Goal: Task Accomplishment & Management: Use online tool/utility

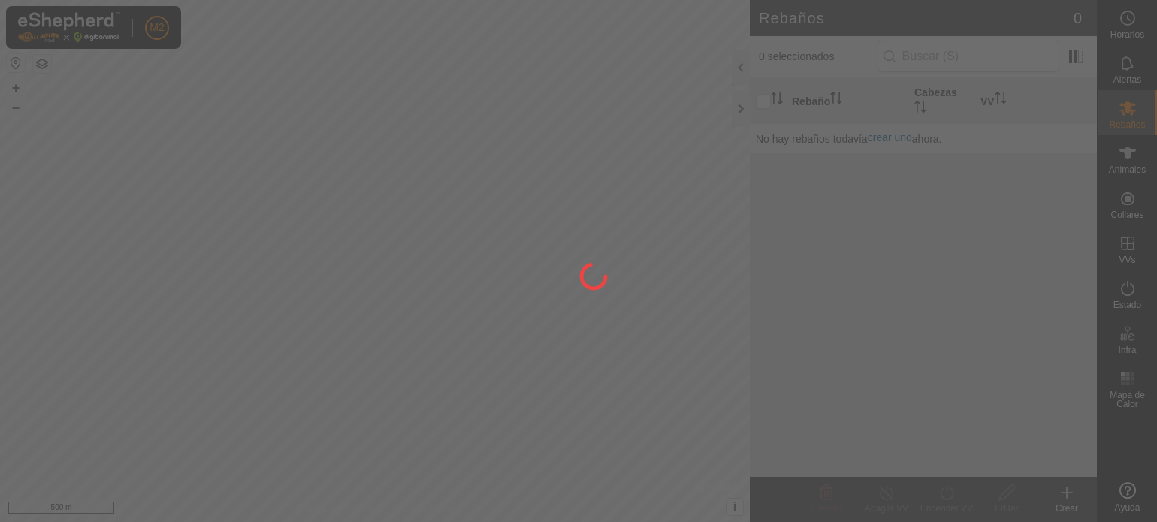
click at [740, 107] on div at bounding box center [578, 261] width 1157 height 522
drag, startPoint x: 694, startPoint y: 86, endPoint x: 633, endPoint y: 101, distance: 63.4
click at [633, 101] on div at bounding box center [578, 261] width 1157 height 522
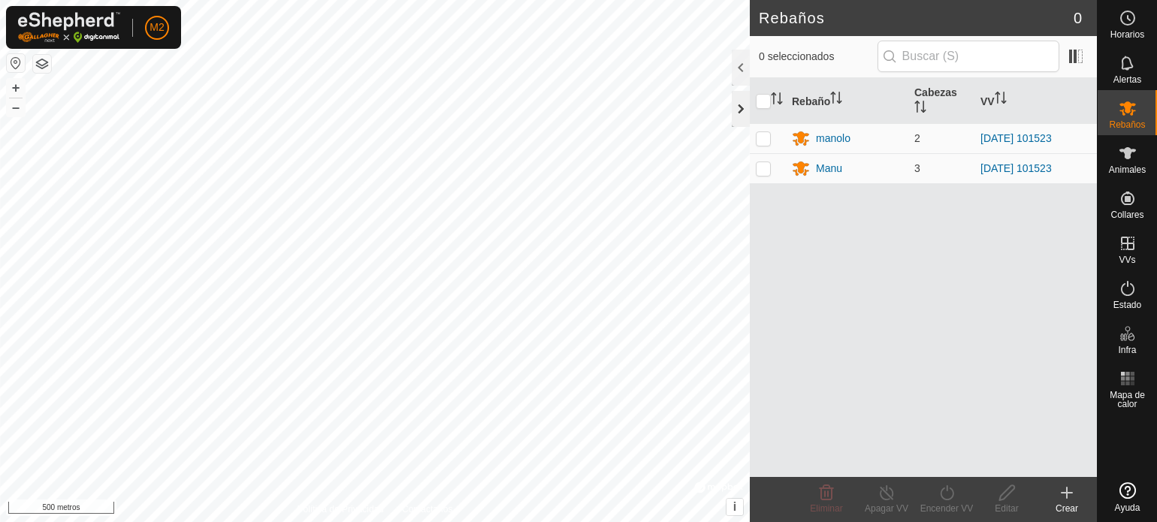
click at [738, 106] on div at bounding box center [741, 109] width 18 height 36
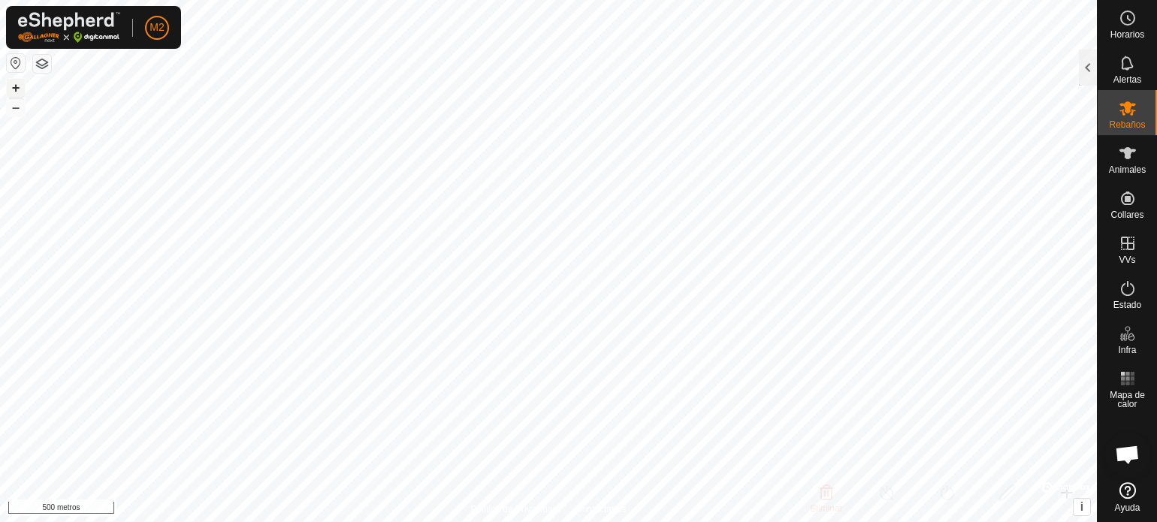
click at [15, 89] on font "+" at bounding box center [16, 88] width 8 height 16
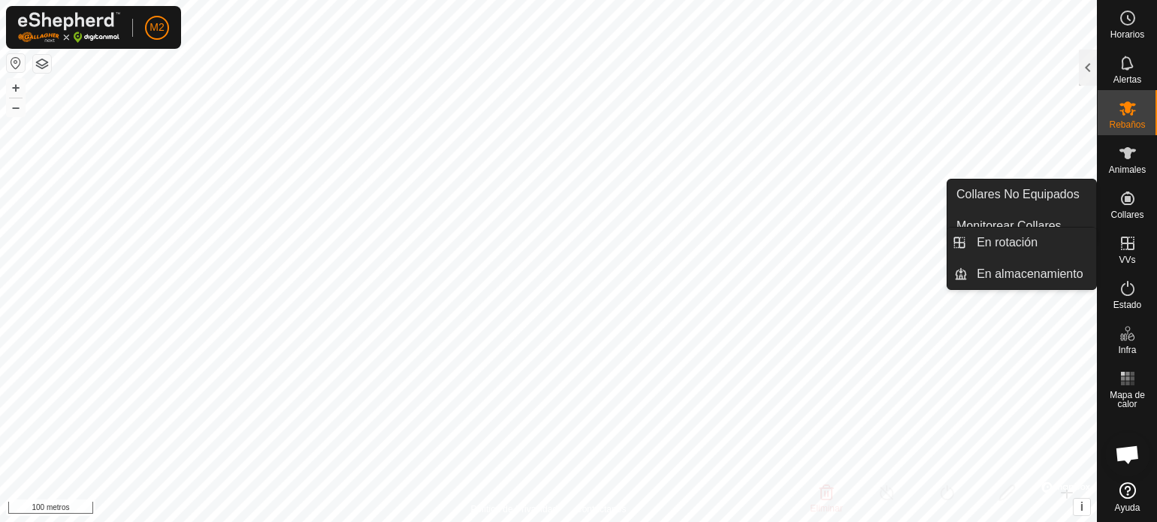
click at [1127, 249] on icon at bounding box center [1128, 244] width 14 height 14
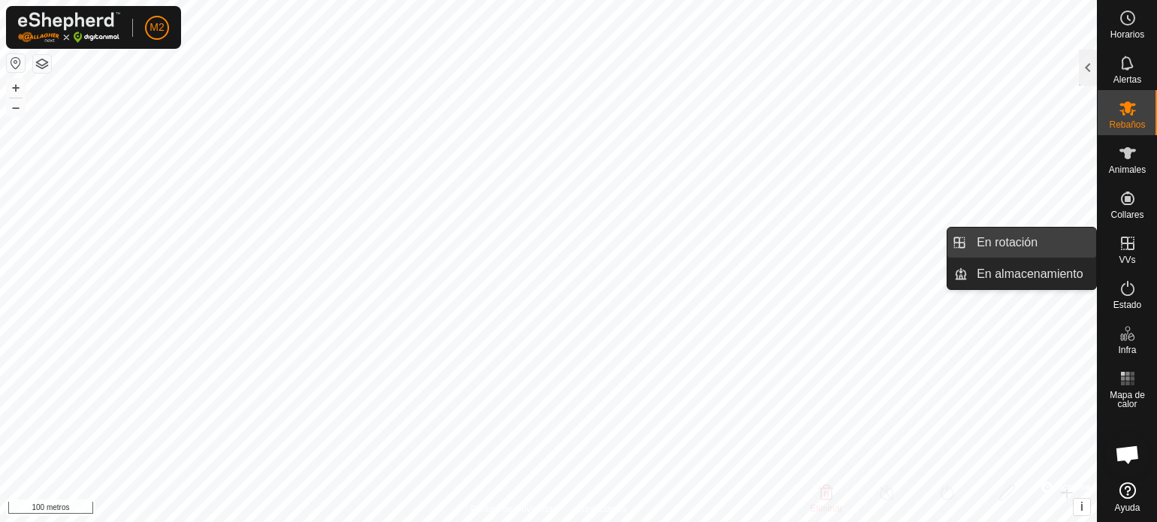
click at [1029, 239] on link "En rotación" at bounding box center [1032, 243] width 129 height 30
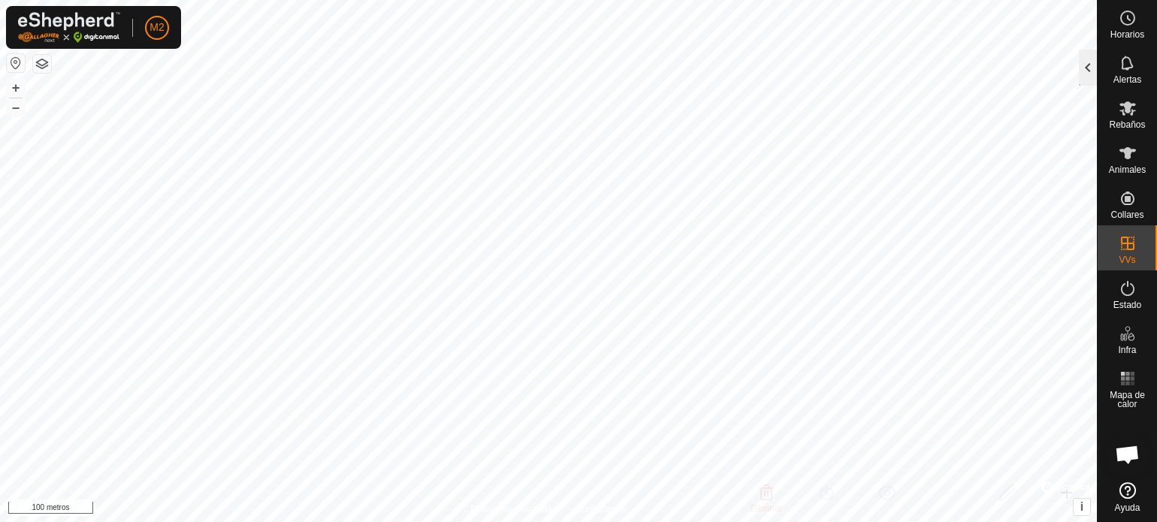
click at [1089, 71] on div at bounding box center [1088, 68] width 18 height 36
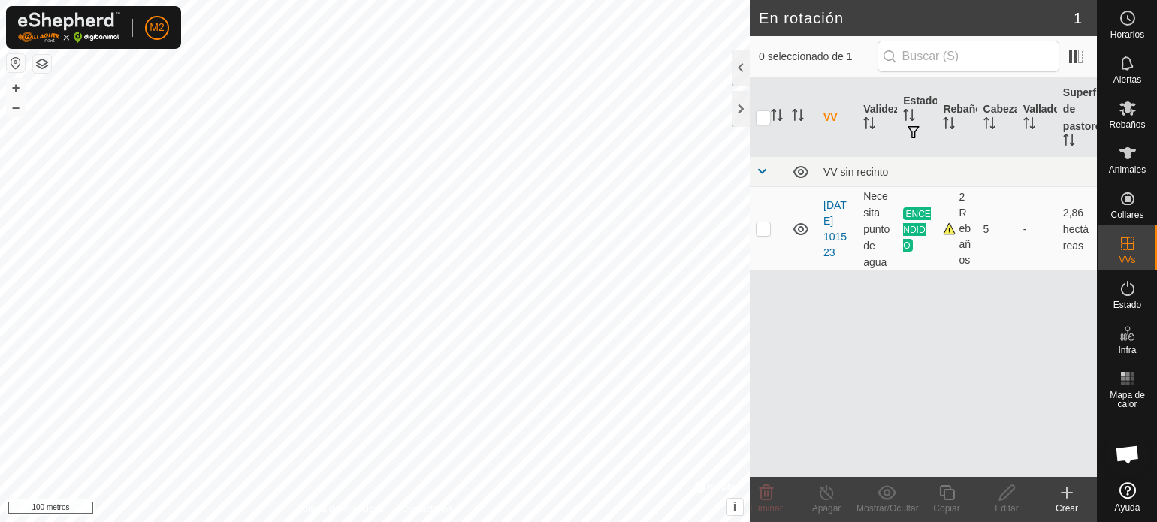
click at [1068, 491] on icon at bounding box center [1067, 493] width 18 height 18
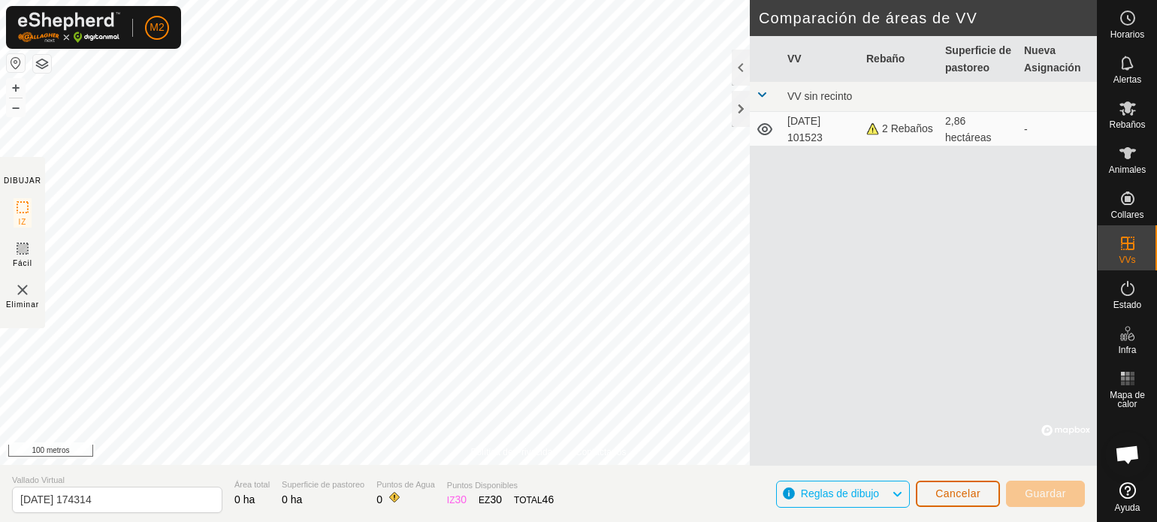
click at [943, 494] on font "Cancelar" at bounding box center [958, 494] width 45 height 12
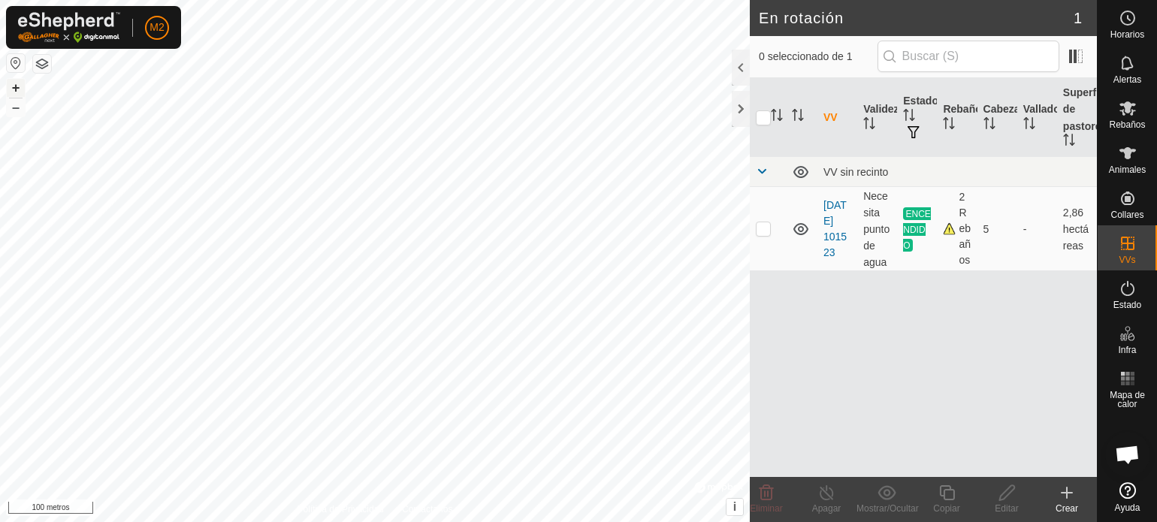
click at [18, 86] on font "+" at bounding box center [16, 88] width 8 height 16
click at [1072, 502] on div "Crear" at bounding box center [1067, 509] width 60 height 14
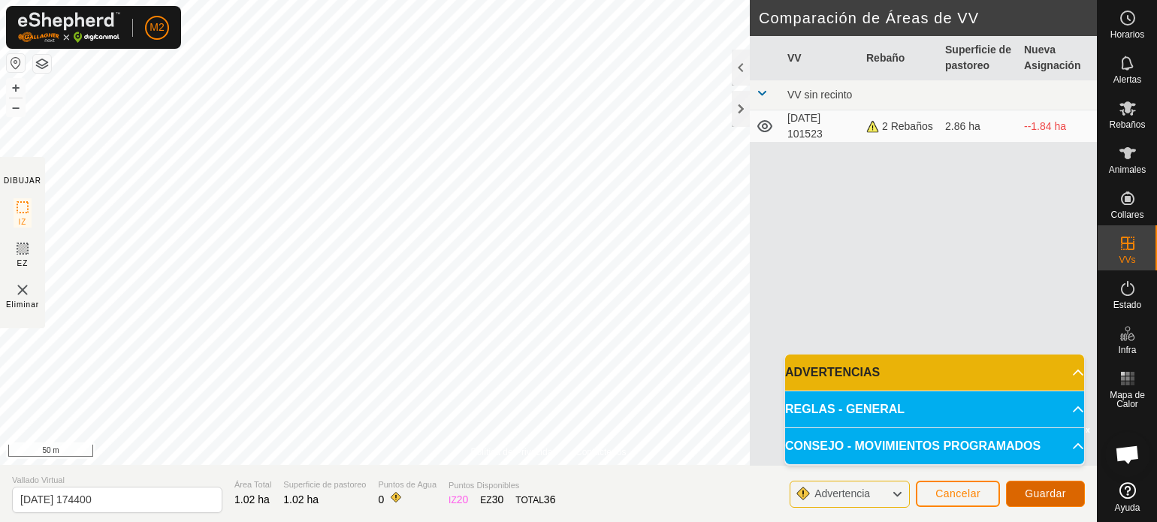
click at [1052, 494] on span "Guardar" at bounding box center [1045, 494] width 41 height 12
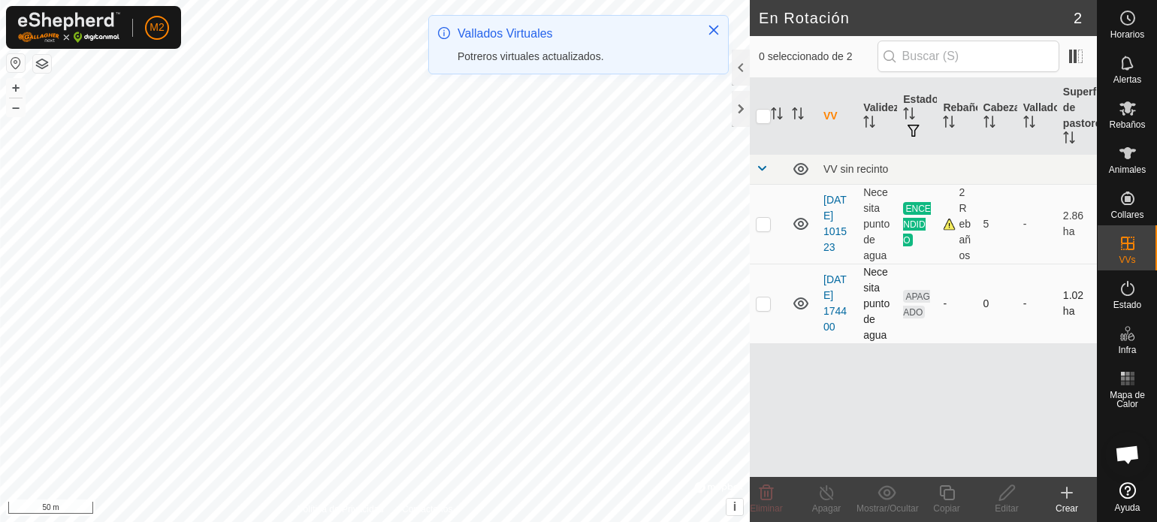
click at [767, 298] on p-checkbox at bounding box center [763, 304] width 15 height 12
checkbox input "true"
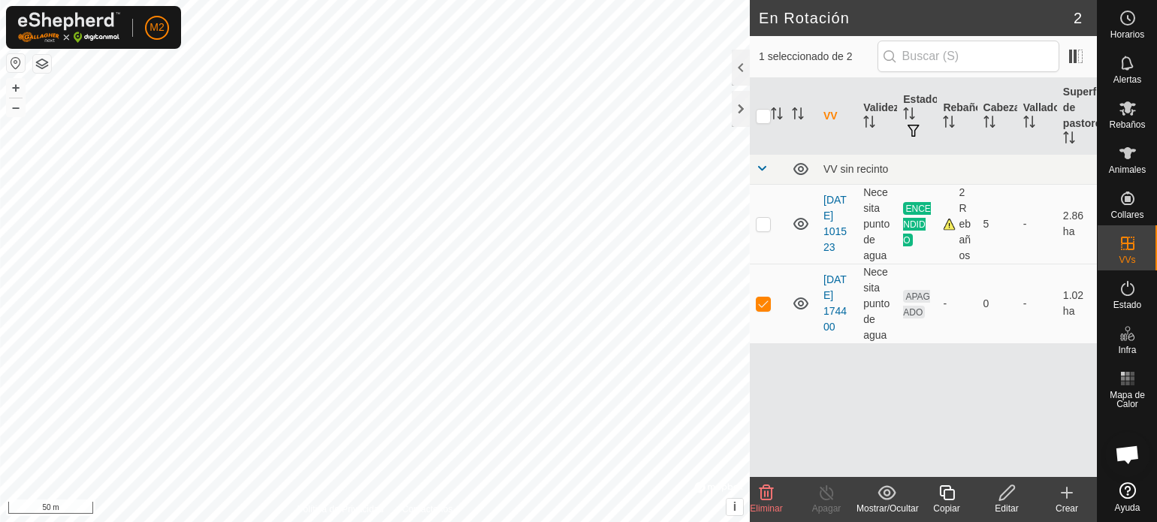
click at [1016, 497] on edit-svg-icon at bounding box center [1007, 493] width 60 height 18
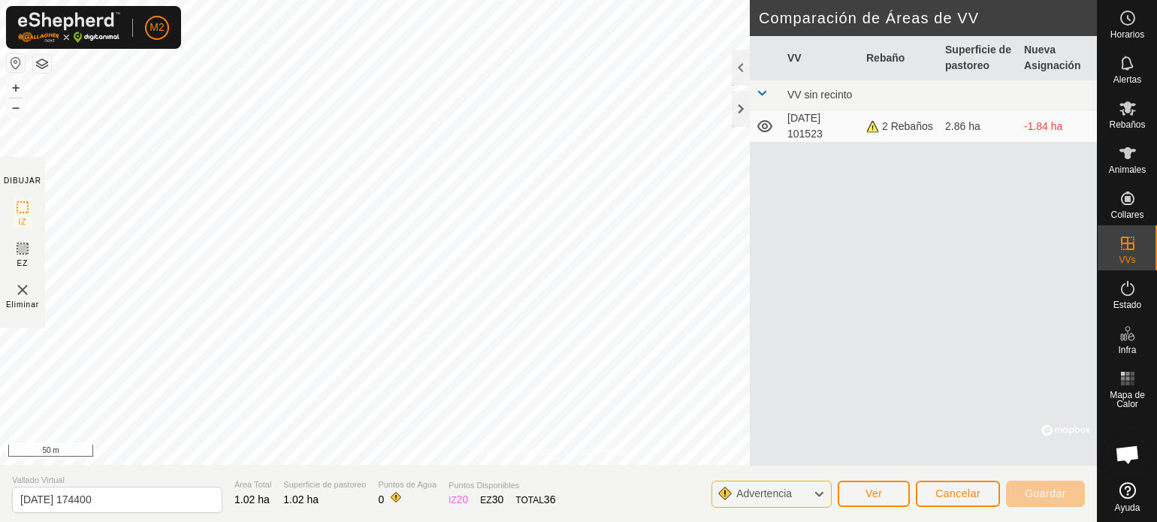
drag, startPoint x: 1053, startPoint y: 69, endPoint x: 1054, endPoint y: 77, distance: 7.6
click at [1053, 68] on th "Nueva Asignación" at bounding box center [1057, 58] width 79 height 44
click at [1061, 116] on td "-1.84 ha" at bounding box center [1057, 126] width 79 height 32
click at [48, 65] on button "button" at bounding box center [42, 64] width 18 height 18
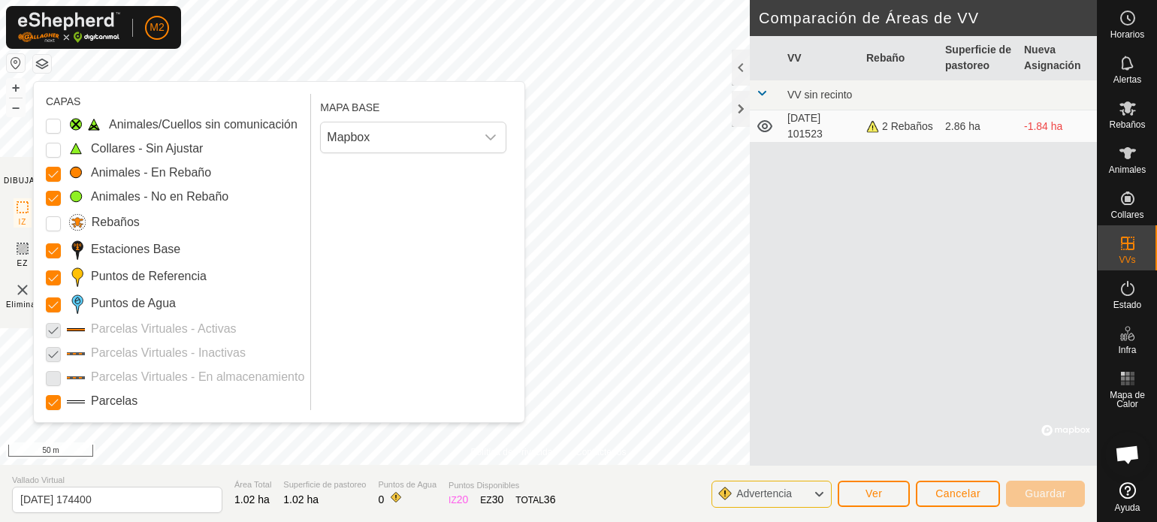
click at [8, 62] on button "button" at bounding box center [16, 63] width 18 height 18
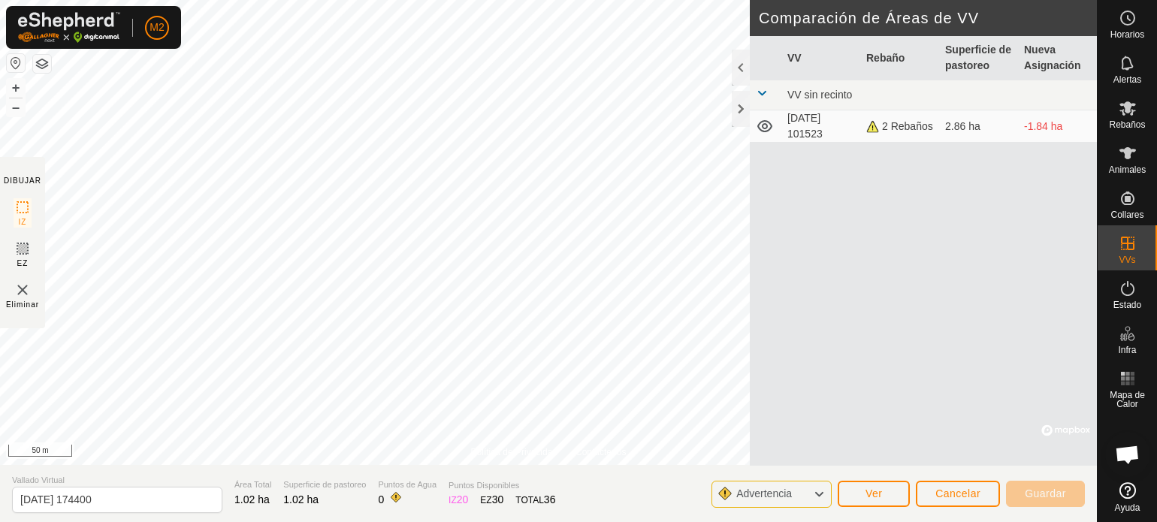
click at [13, 62] on button "button" at bounding box center [16, 63] width 18 height 18
click at [14, 62] on button "button" at bounding box center [16, 63] width 18 height 18
click at [869, 491] on span "Ver" at bounding box center [874, 494] width 17 height 12
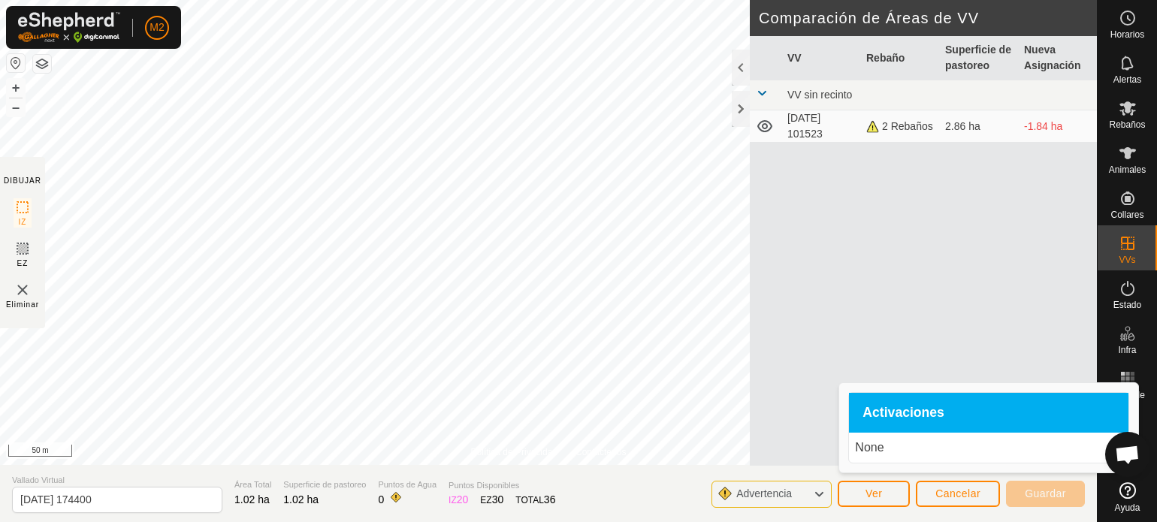
click at [911, 447] on p "None" at bounding box center [989, 448] width 268 height 18
click at [1033, 405] on div "Activaciones" at bounding box center [989, 413] width 280 height 41
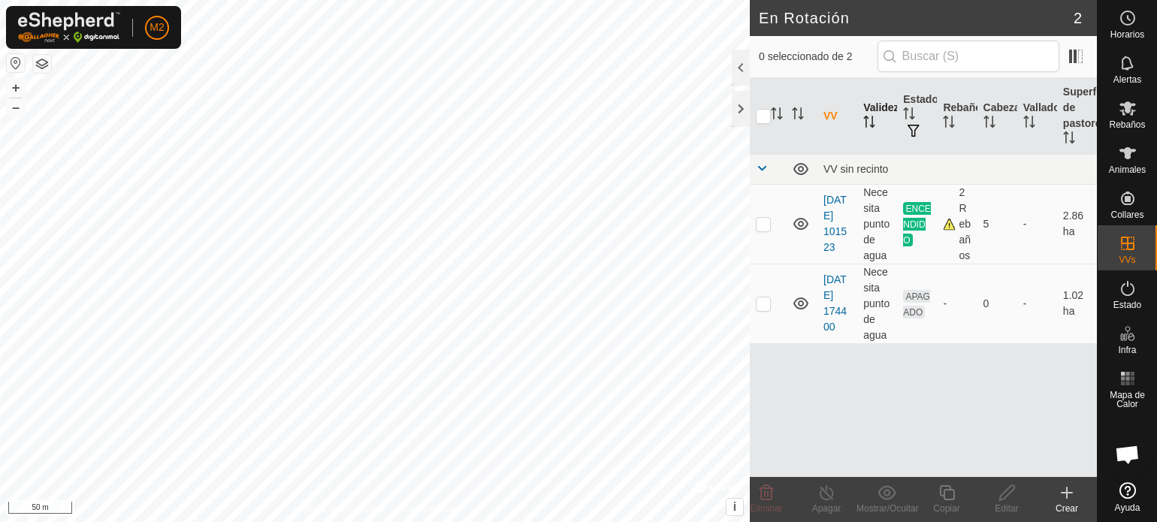
click at [878, 103] on th "Validez" at bounding box center [877, 116] width 40 height 77
click at [1082, 124] on th "Superficie de pastoreo" at bounding box center [1077, 116] width 40 height 77
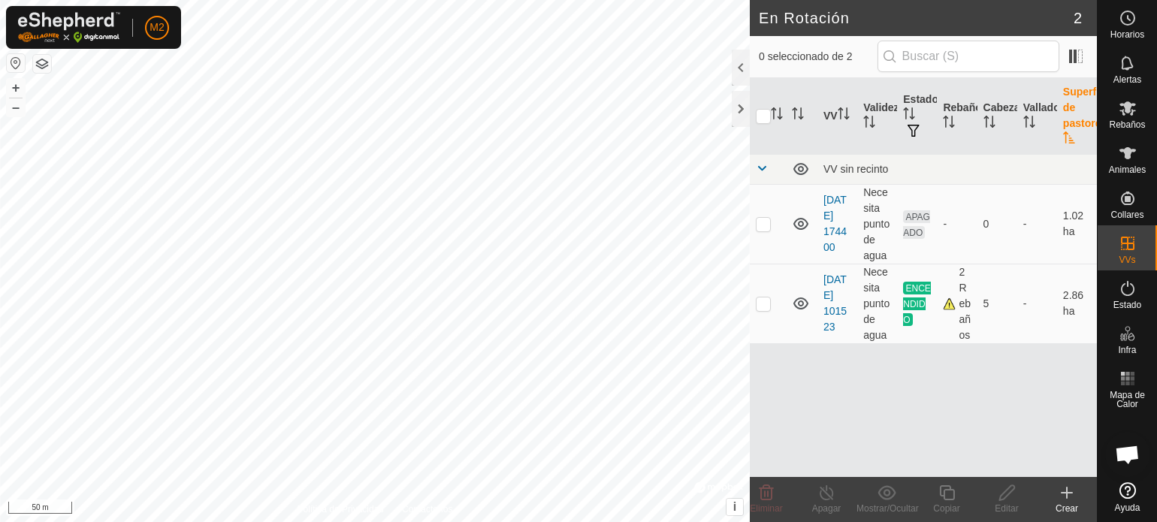
click at [1082, 124] on th "Superficie de pastoreo" at bounding box center [1077, 116] width 40 height 77
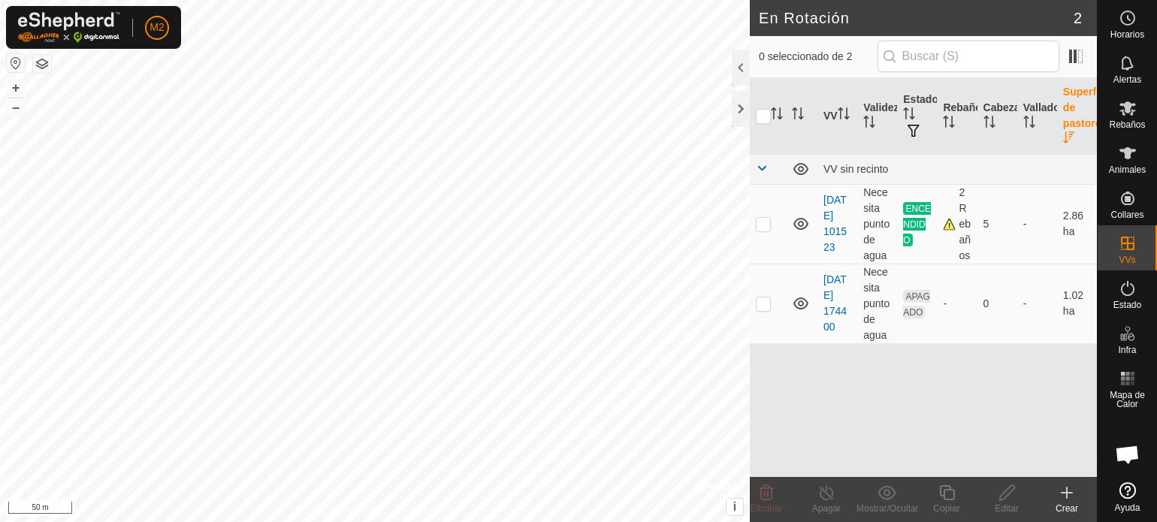
click at [1082, 124] on th "Superficie de pastoreo" at bounding box center [1077, 116] width 40 height 77
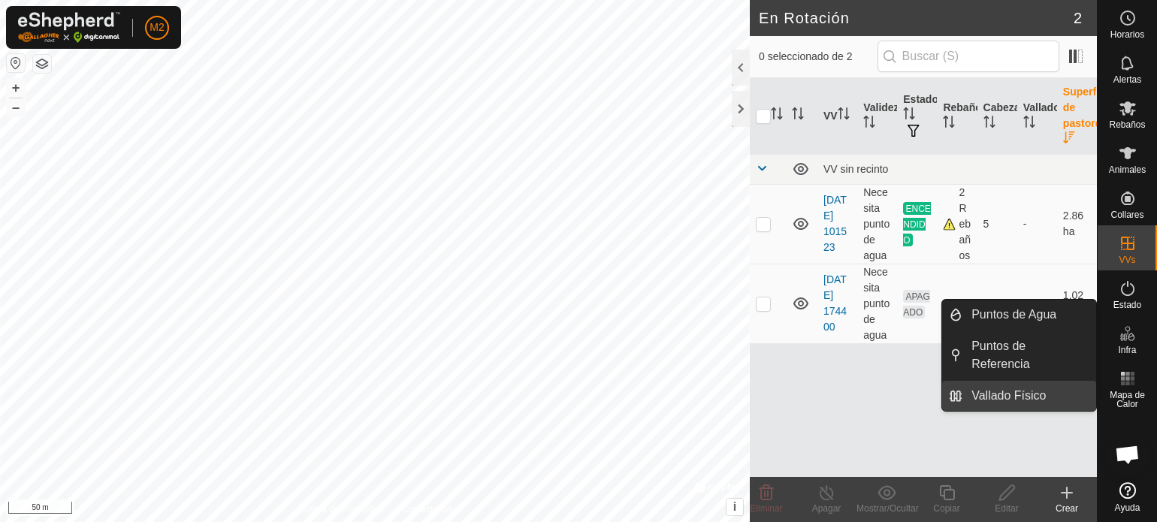
click at [993, 381] on link "Vallado Físico" at bounding box center [1030, 396] width 134 height 30
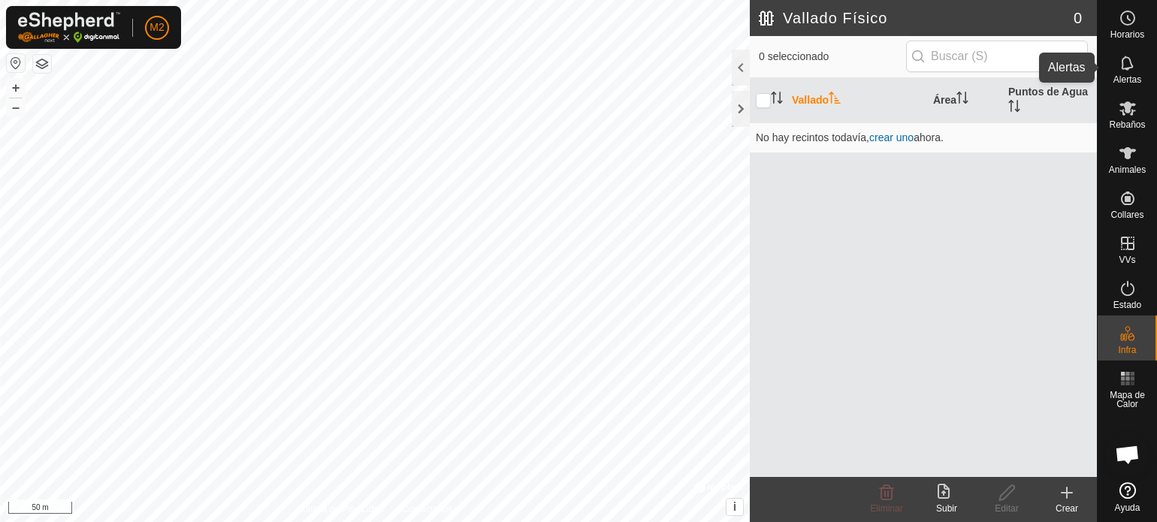
click at [1123, 67] on icon at bounding box center [1127, 63] width 12 height 14
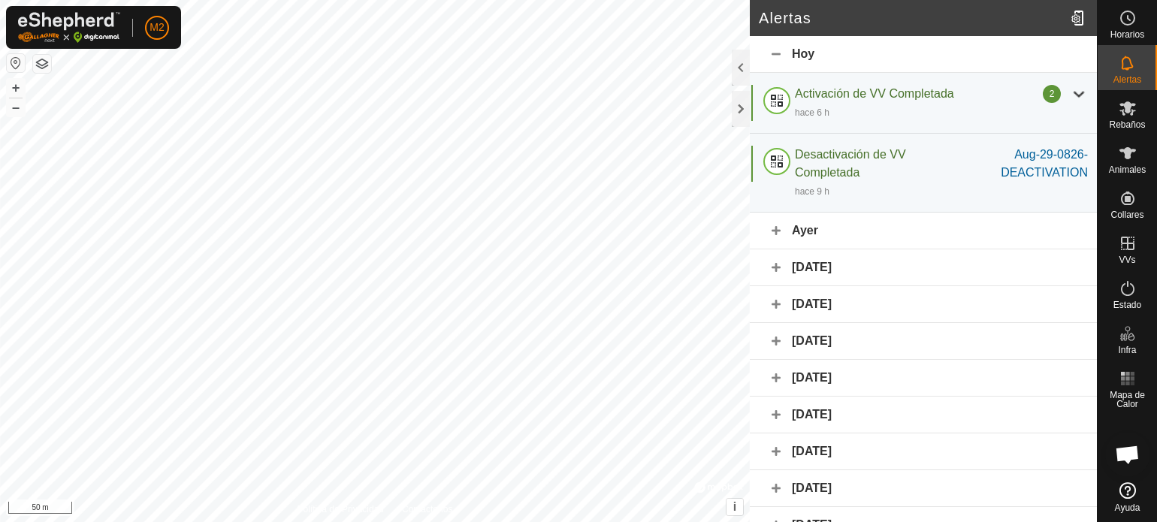
click at [1123, 67] on icon at bounding box center [1127, 63] width 12 height 14
click at [1129, 122] on span "Rebaños" at bounding box center [1127, 124] width 36 height 9
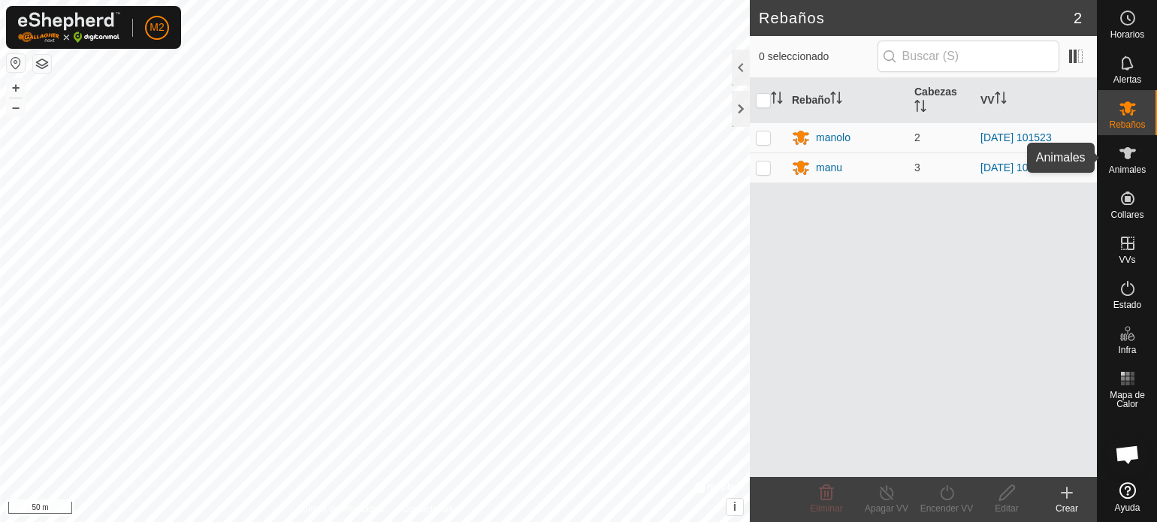
click at [1122, 169] on span "Animales" at bounding box center [1127, 169] width 37 height 9
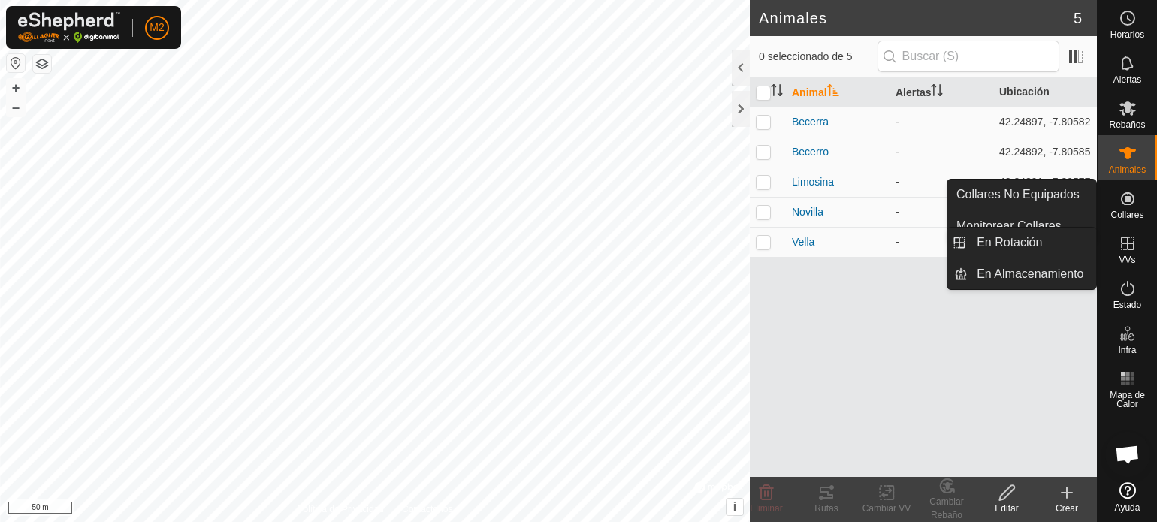
click at [1128, 250] on icon at bounding box center [1128, 243] width 18 height 18
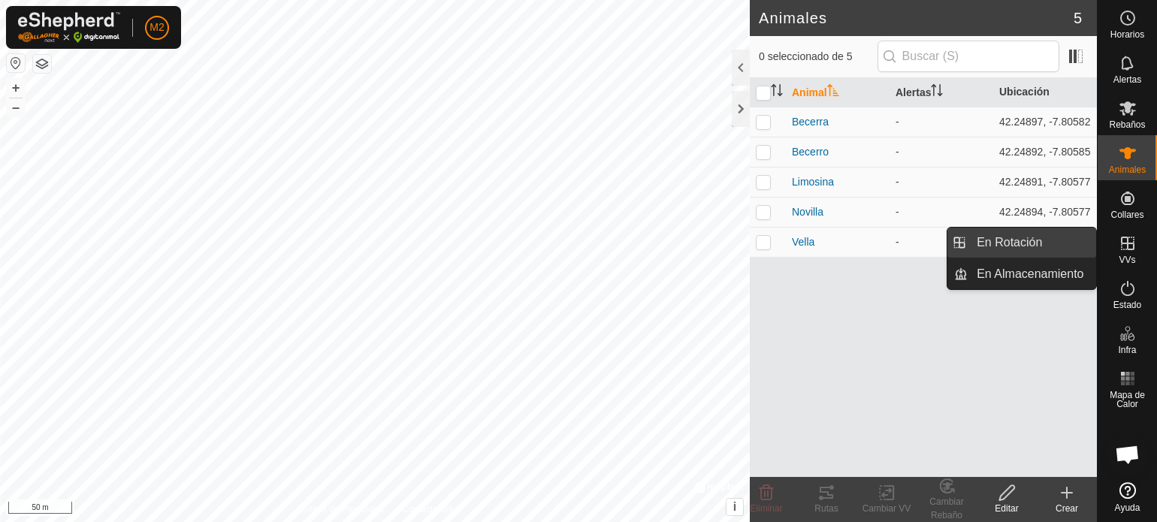
click at [1045, 240] on link "En Rotación" at bounding box center [1032, 243] width 129 height 30
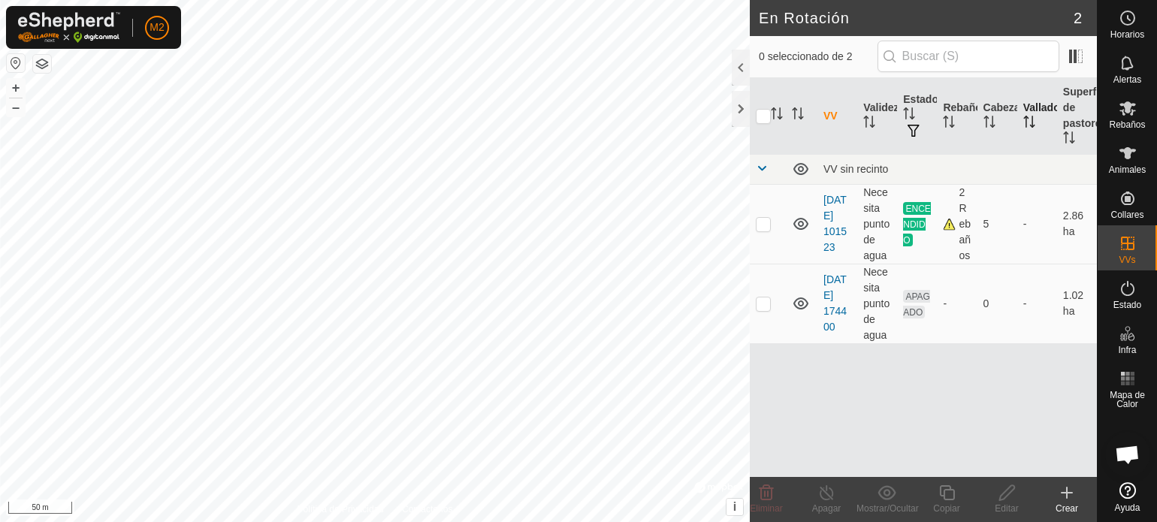
click at [1028, 121] on icon "Activar para ordenar" at bounding box center [1030, 122] width 12 height 12
click at [761, 114] on input "checkbox" at bounding box center [763, 116] width 15 height 15
checkbox input "true"
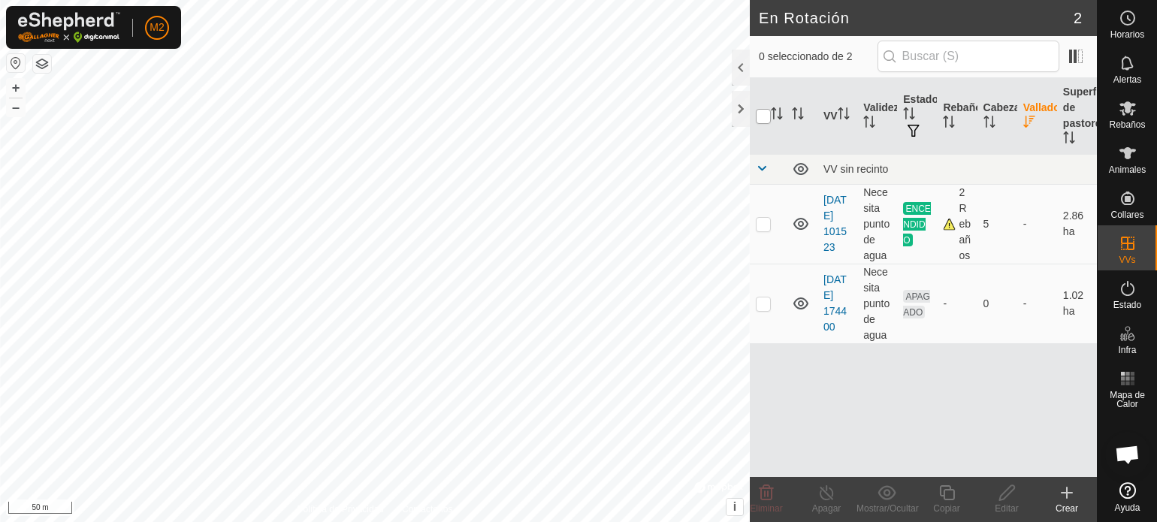
checkbox input "true"
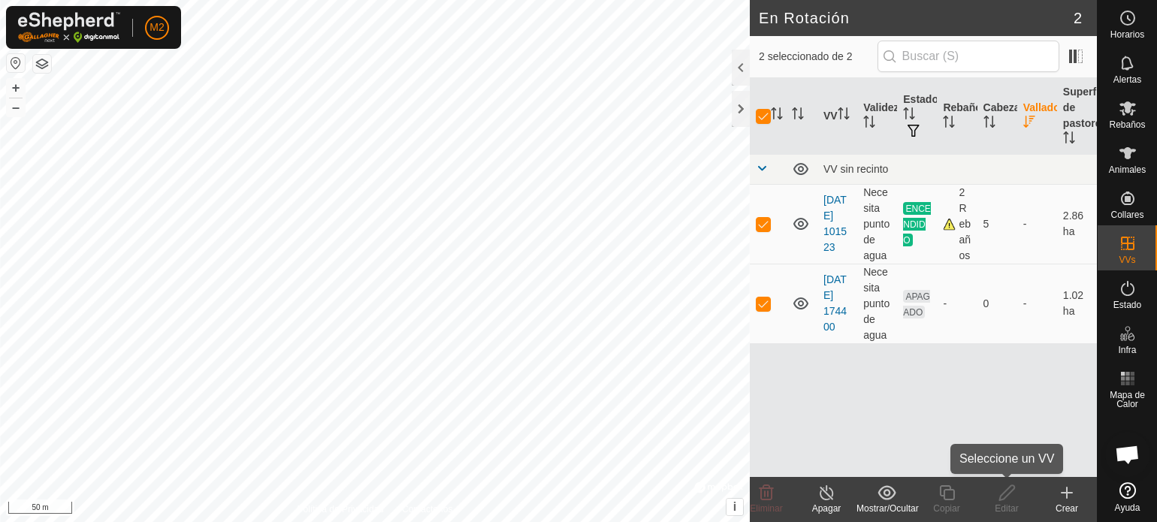
click at [1008, 503] on div "Editar" at bounding box center [1007, 509] width 60 height 14
click at [770, 111] on input "checkbox" at bounding box center [763, 116] width 15 height 15
checkbox input "false"
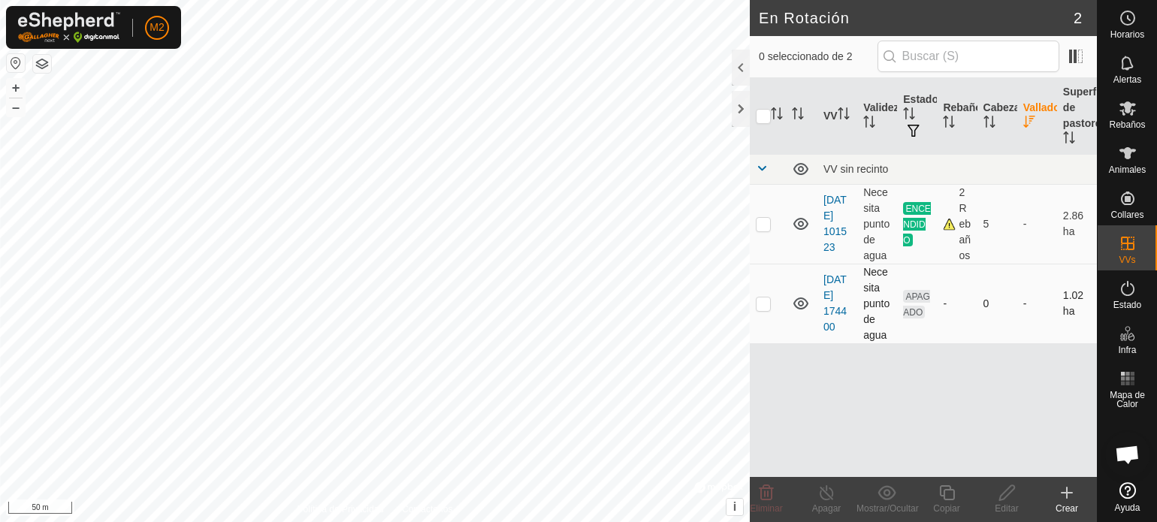
click at [769, 304] on p-checkbox at bounding box center [763, 304] width 15 height 12
checkbox input "true"
click at [1010, 492] on icon at bounding box center [1006, 492] width 15 height 15
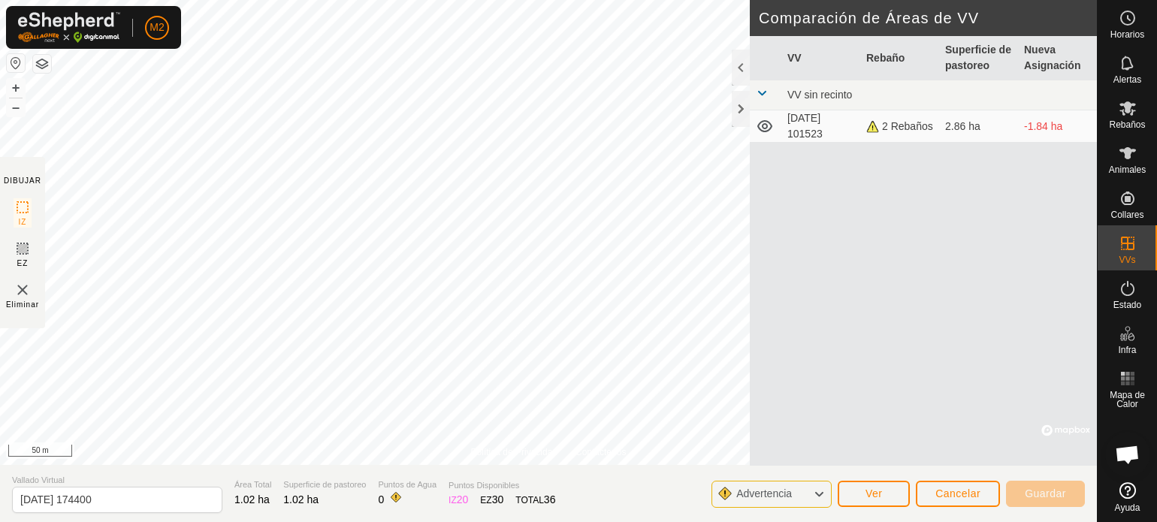
click at [1054, 61] on th "Nueva Asignación" at bounding box center [1057, 58] width 79 height 44
click at [887, 61] on th "Rebaño" at bounding box center [899, 58] width 79 height 44
click at [797, 53] on th "VV" at bounding box center [821, 58] width 79 height 44
click at [821, 495] on icon at bounding box center [819, 495] width 12 height 20
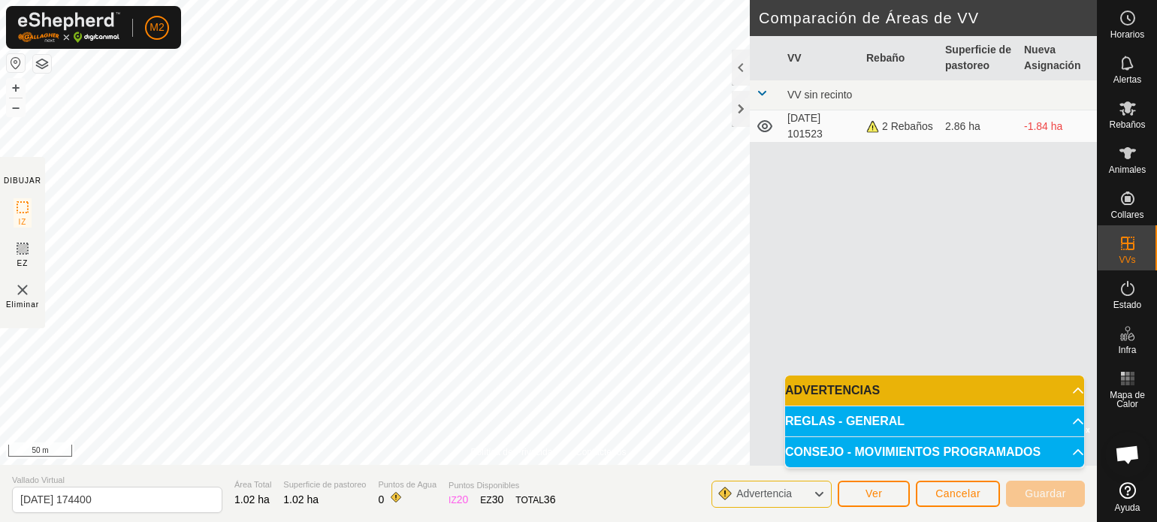
click at [821, 495] on icon at bounding box center [819, 495] width 12 height 20
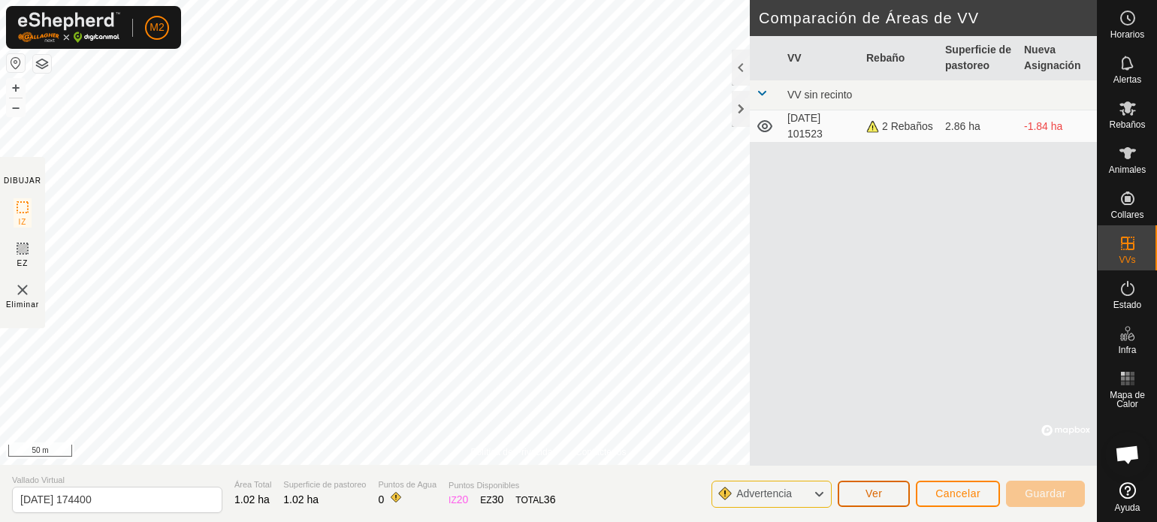
click at [865, 498] on button "Ver" at bounding box center [874, 494] width 72 height 26
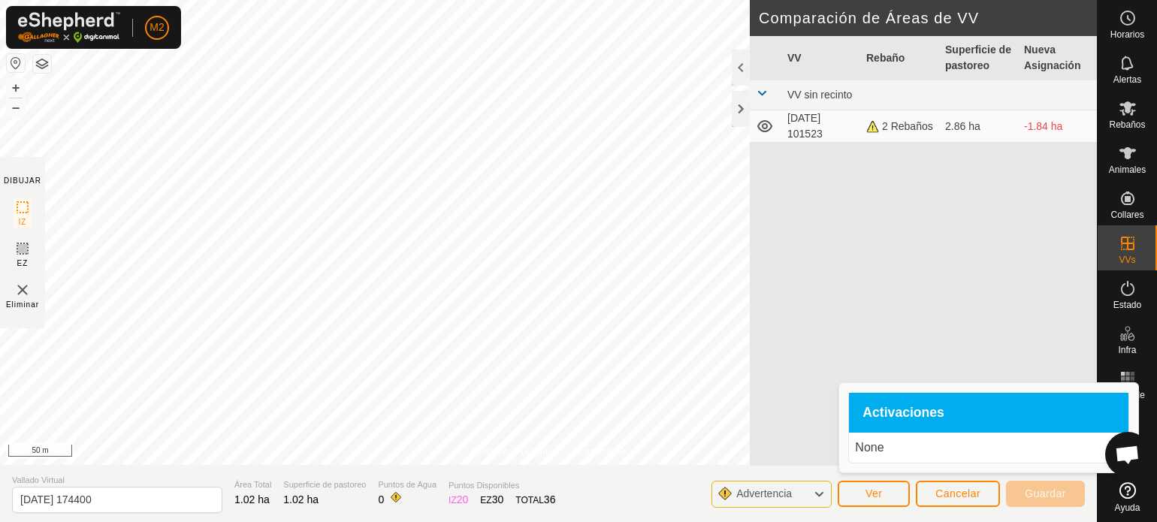
drag, startPoint x: 938, startPoint y: 414, endPoint x: 921, endPoint y: 438, distance: 29.2
click at [937, 414] on span "Activaciones" at bounding box center [904, 414] width 82 height 14
click at [905, 453] on p "None" at bounding box center [989, 448] width 268 height 18
click at [860, 449] on p "None" at bounding box center [989, 448] width 268 height 18
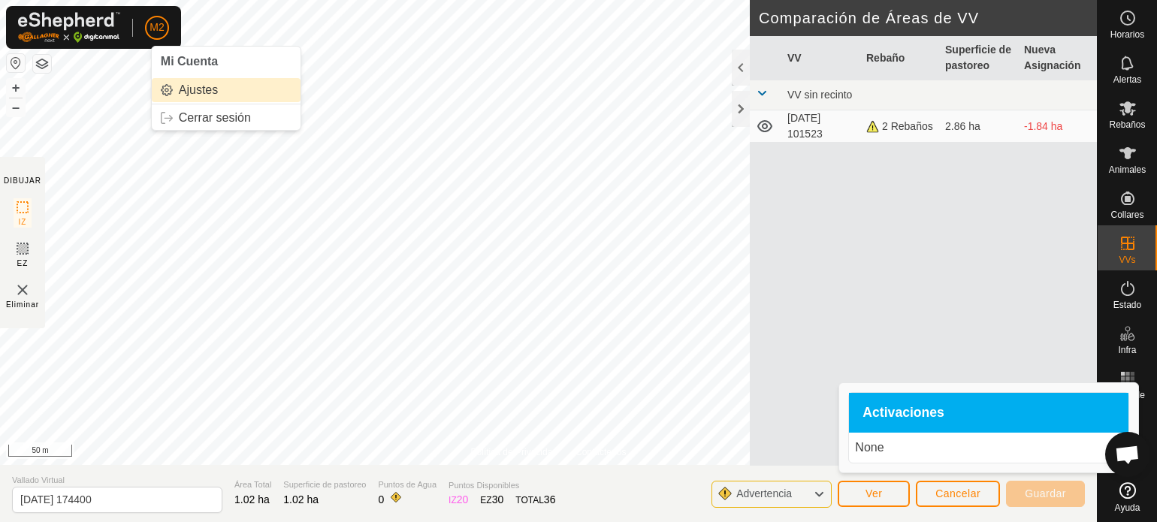
click at [190, 92] on link "Ajustes" at bounding box center [226, 90] width 149 height 24
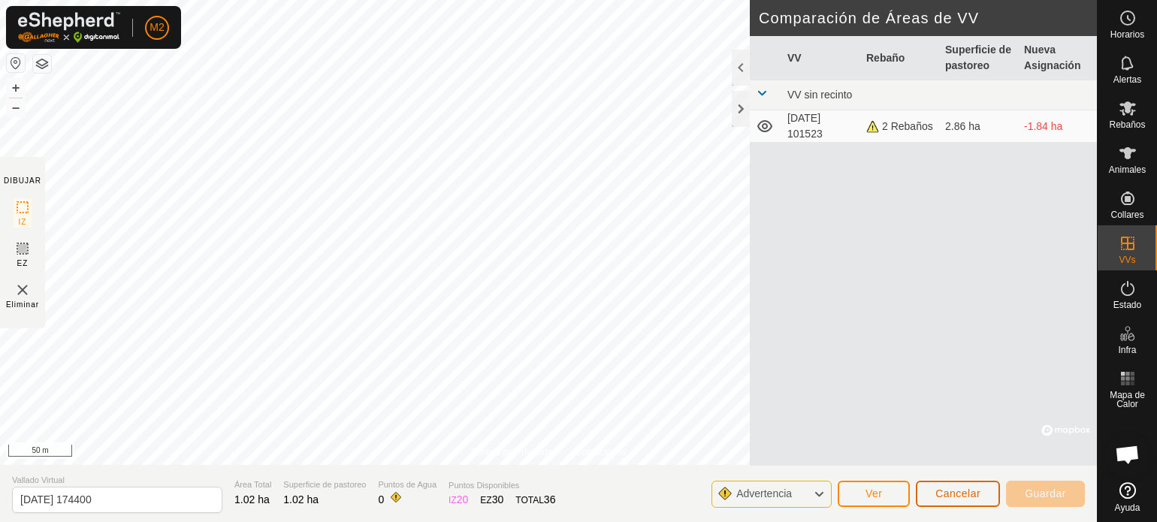
click at [972, 493] on span "Cancelar" at bounding box center [958, 494] width 45 height 12
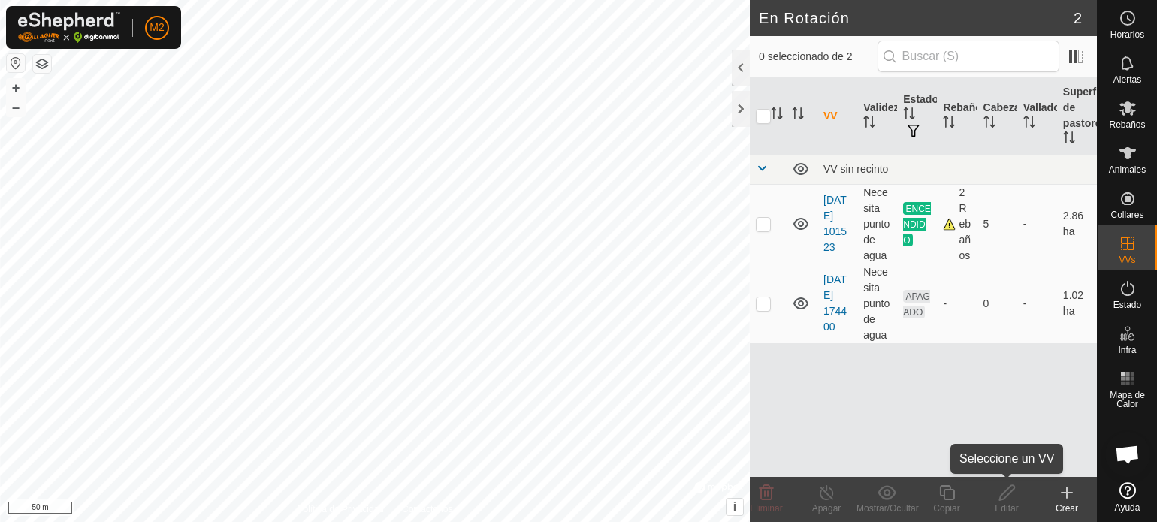
click at [1012, 499] on icon at bounding box center [1007, 493] width 19 height 18
click at [764, 303] on p-checkbox at bounding box center [763, 304] width 15 height 12
checkbox input "true"
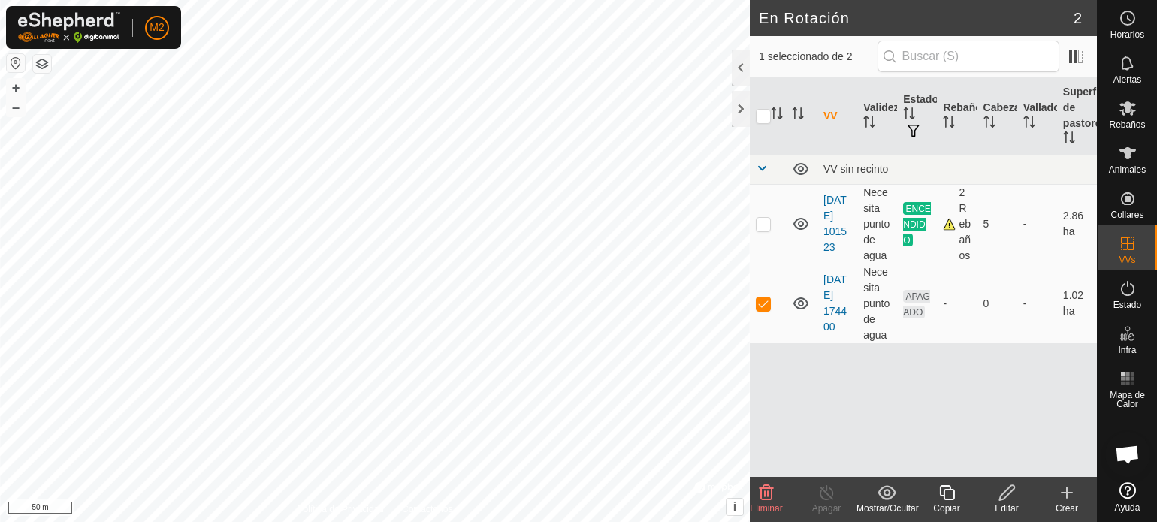
click at [886, 498] on icon at bounding box center [887, 492] width 18 height 14
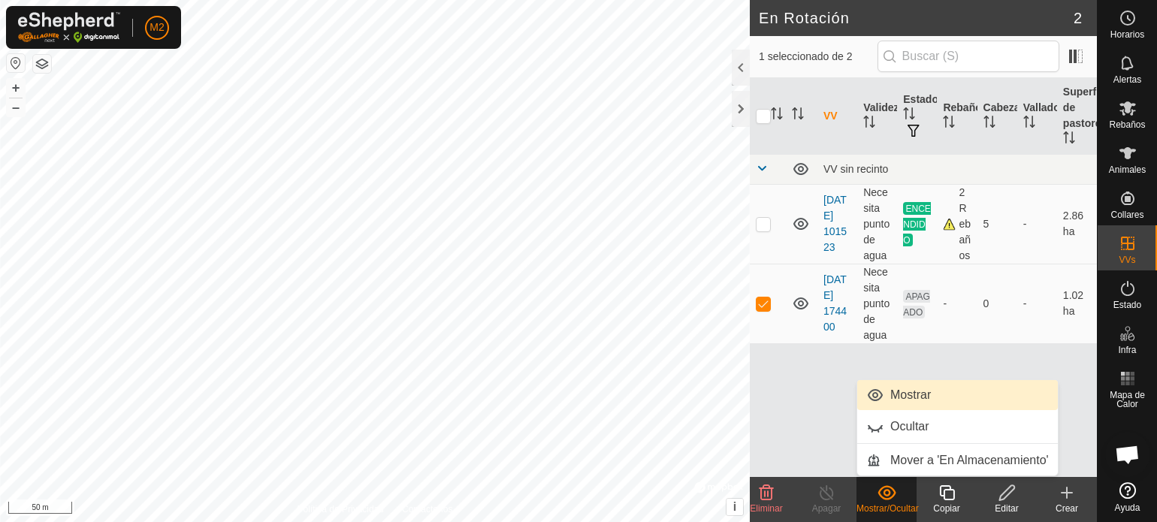
click at [899, 396] on link "Mostrar" at bounding box center [957, 395] width 201 height 30
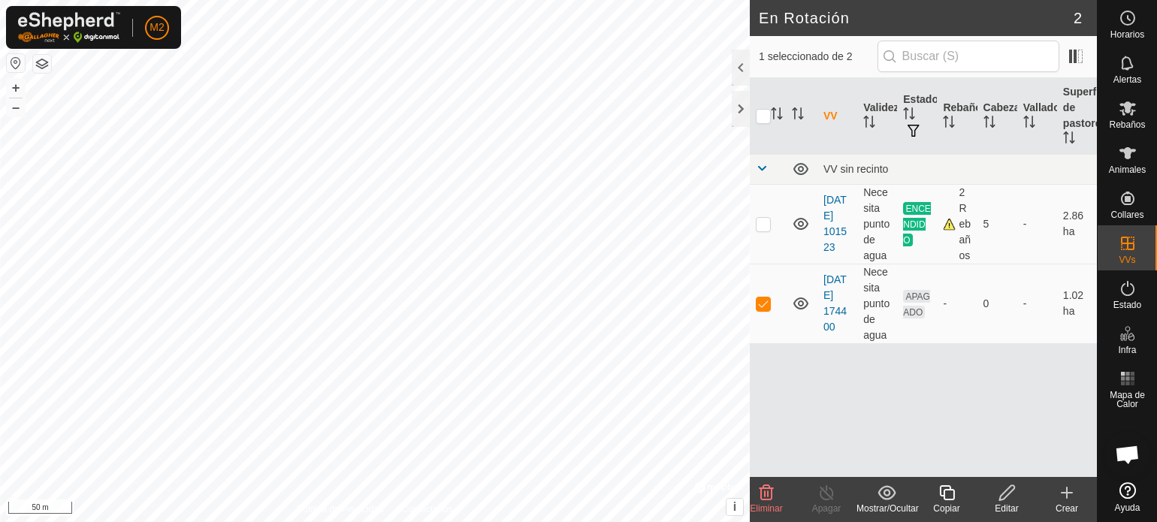
click at [1131, 454] on span "Chat abierto" at bounding box center [1127, 456] width 25 height 21
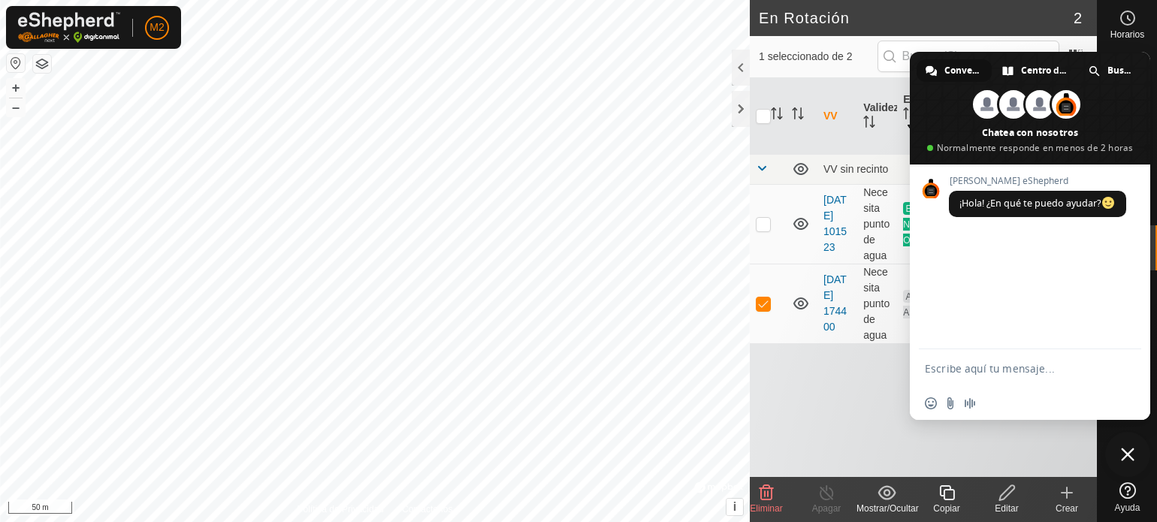
click at [1131, 454] on span "Cerrar el chat" at bounding box center [1128, 455] width 14 height 14
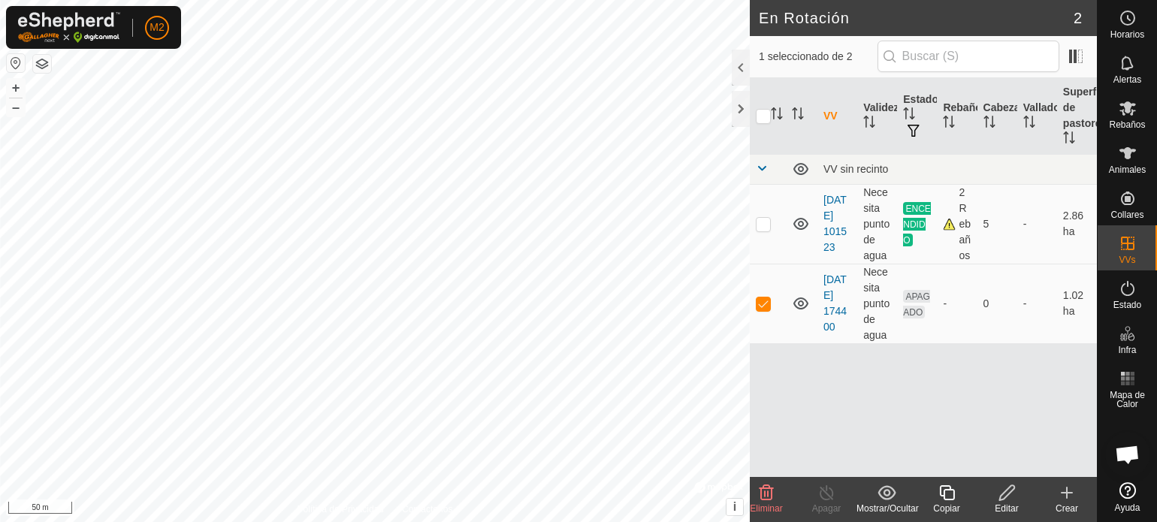
click at [19, 62] on button "button" at bounding box center [16, 63] width 18 height 18
click at [20, 61] on button "button" at bounding box center [16, 63] width 18 height 18
click at [40, 63] on button "button" at bounding box center [42, 64] width 18 height 18
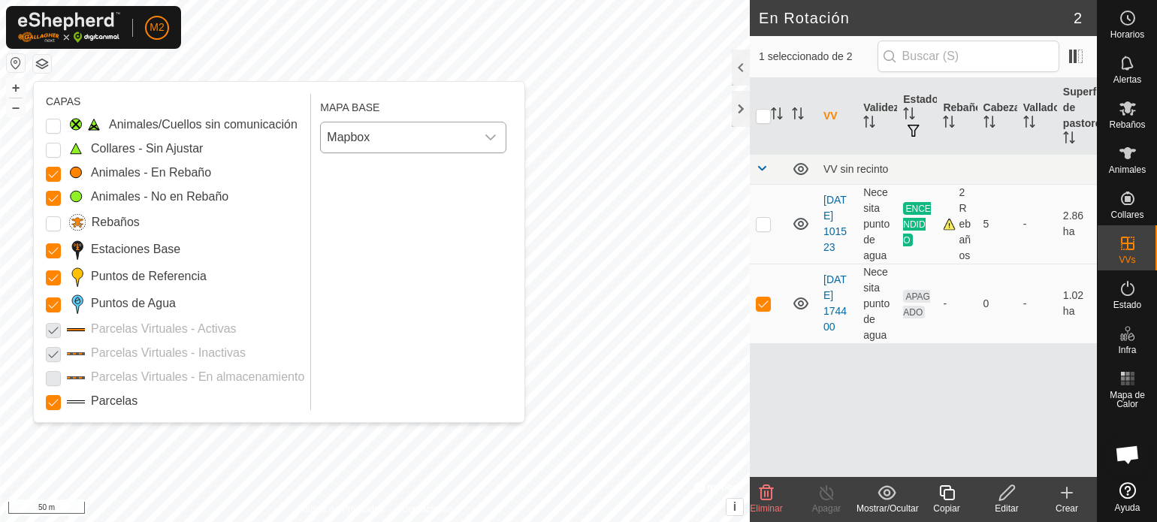
click at [494, 135] on icon "dropdown trigger" at bounding box center [490, 138] width 11 height 6
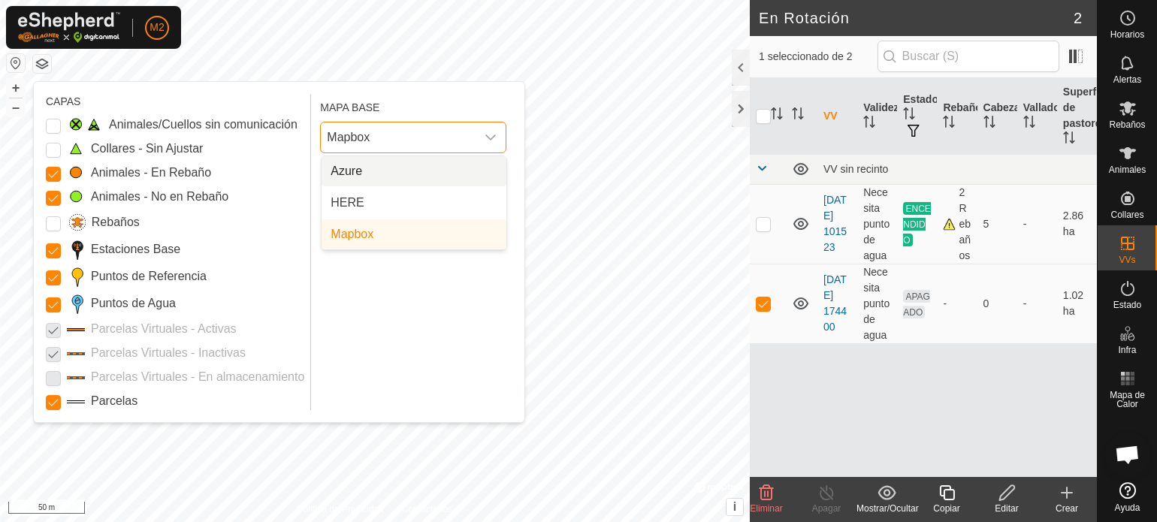
click at [494, 135] on icon "dropdown trigger" at bounding box center [490, 138] width 11 height 6
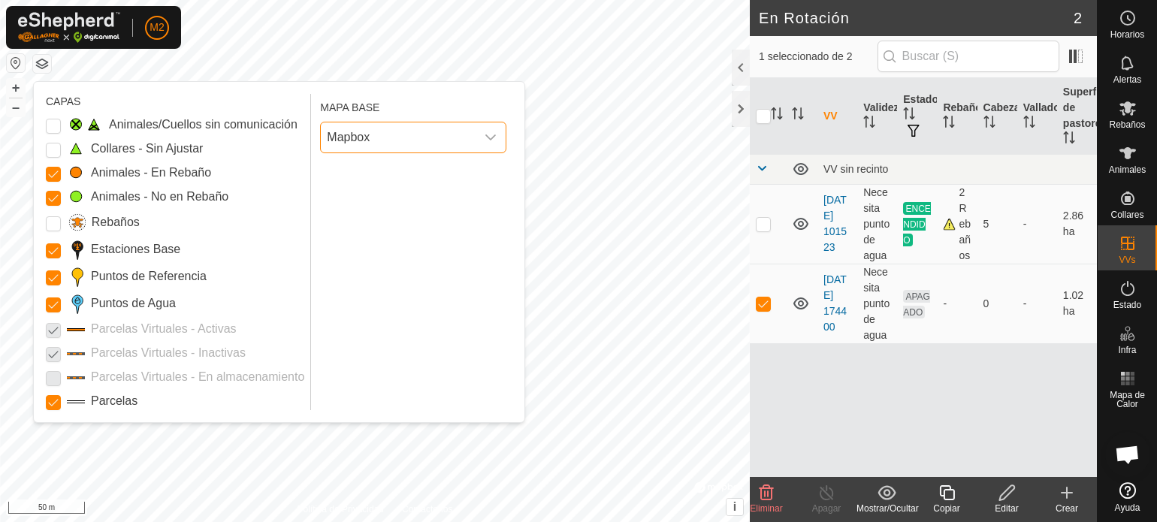
click at [103, 404] on label "Parcelas" at bounding box center [114, 401] width 47 height 18
click at [61, 404] on input "Parcelas" at bounding box center [53, 402] width 15 height 15
click at [104, 404] on label "Parcelas" at bounding box center [114, 401] width 47 height 18
click at [61, 404] on input "Parcelas" at bounding box center [53, 402] width 15 height 15
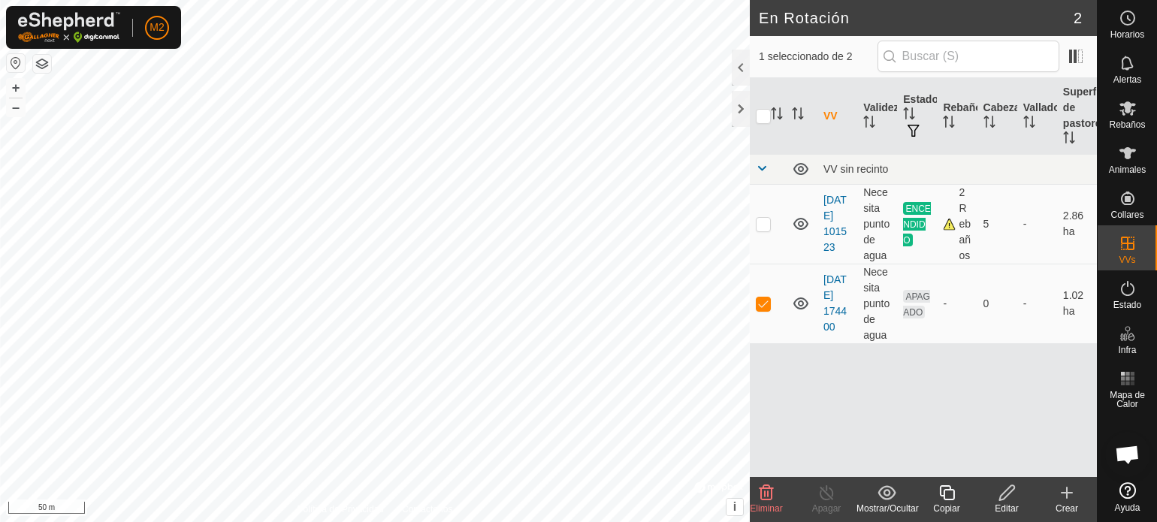
click at [17, 63] on button "button" at bounding box center [16, 63] width 18 height 18
click at [41, 65] on button "button" at bounding box center [42, 64] width 18 height 18
click at [159, 23] on span "M2" at bounding box center [157, 28] width 14 height 16
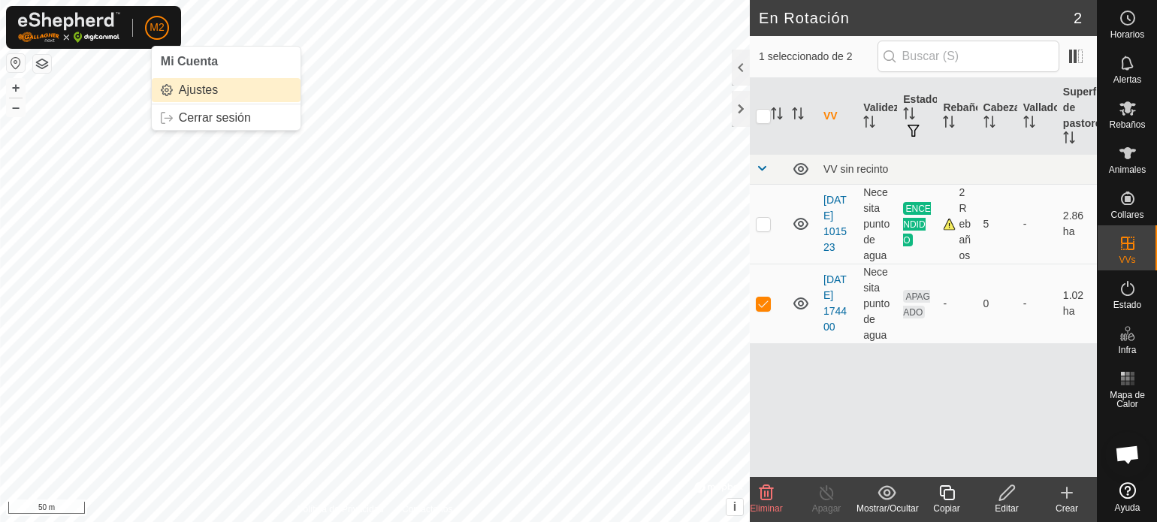
click at [187, 92] on link "Ajustes" at bounding box center [226, 90] width 149 height 24
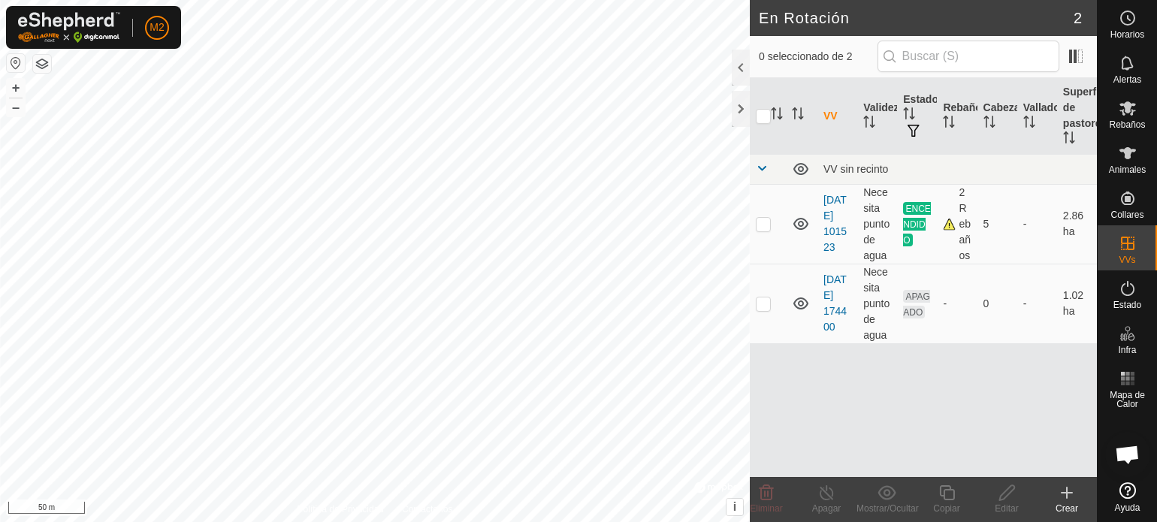
click at [1058, 495] on icon at bounding box center [1067, 493] width 18 height 18
click at [764, 307] on p-checkbox at bounding box center [763, 304] width 15 height 12
checkbox input "true"
click at [1065, 491] on icon at bounding box center [1067, 493] width 18 height 18
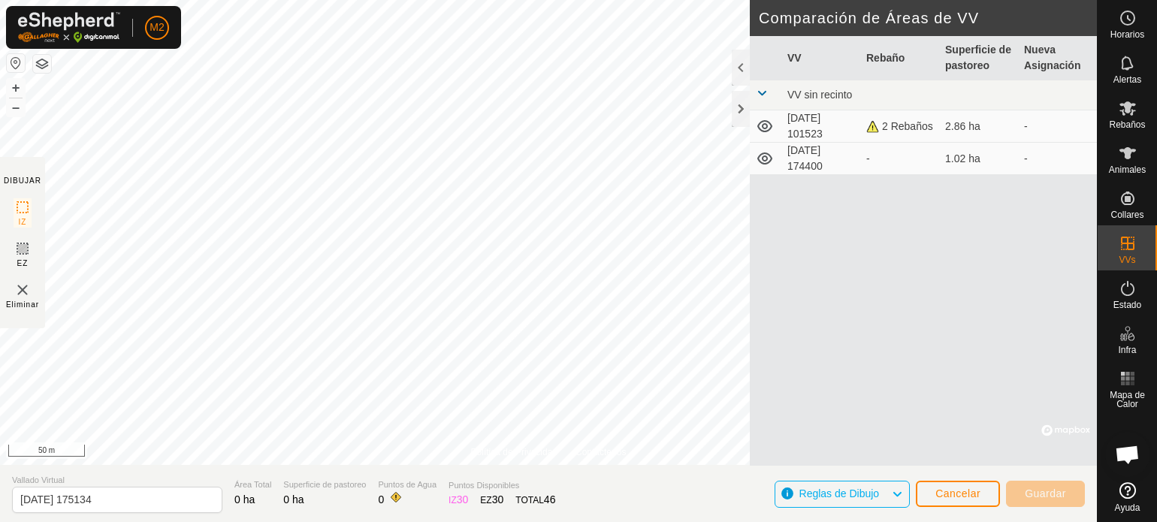
click at [812, 119] on td "[DATE] 101523" at bounding box center [821, 126] width 79 height 32
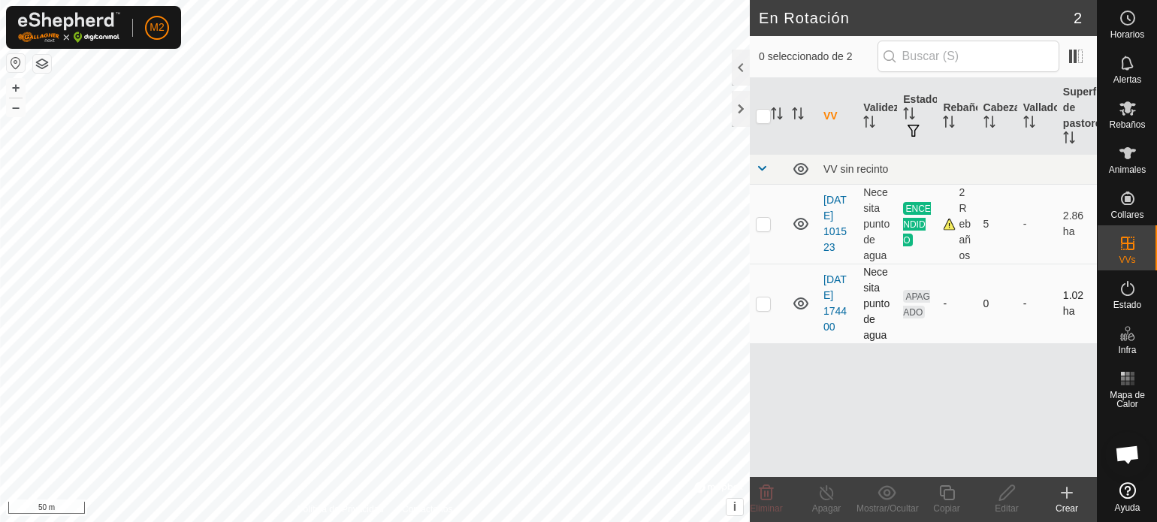
drag, startPoint x: 767, startPoint y: 304, endPoint x: 774, endPoint y: 337, distance: 33.9
click at [767, 308] on p-checkbox at bounding box center [763, 304] width 15 height 12
checkbox input "true"
click at [1004, 496] on icon at bounding box center [1007, 493] width 19 height 18
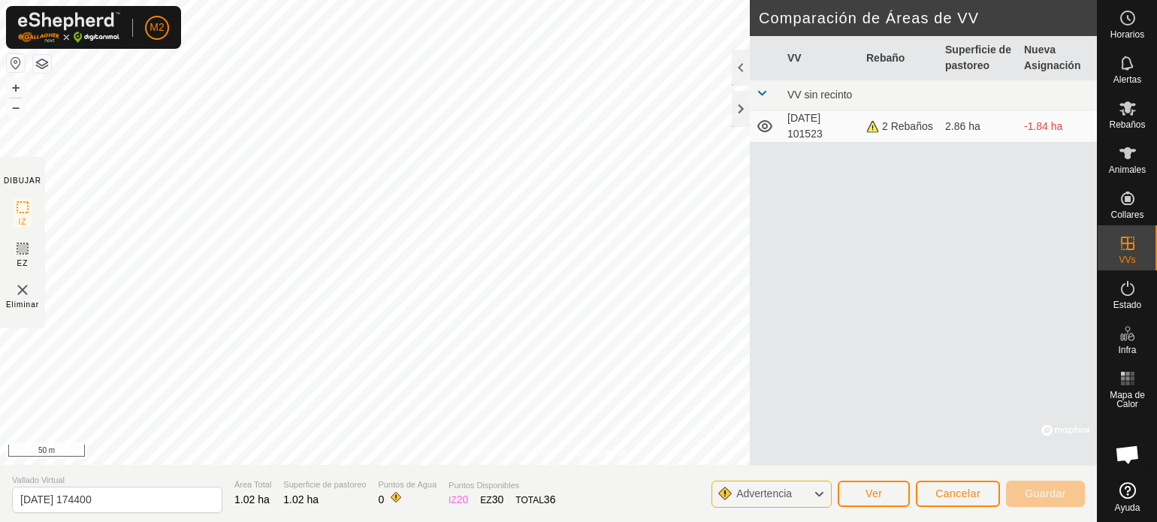
click at [824, 122] on td "[DATE] 101523" at bounding box center [821, 126] width 79 height 32
click at [812, 119] on td "[DATE] 101523" at bounding box center [821, 126] width 79 height 32
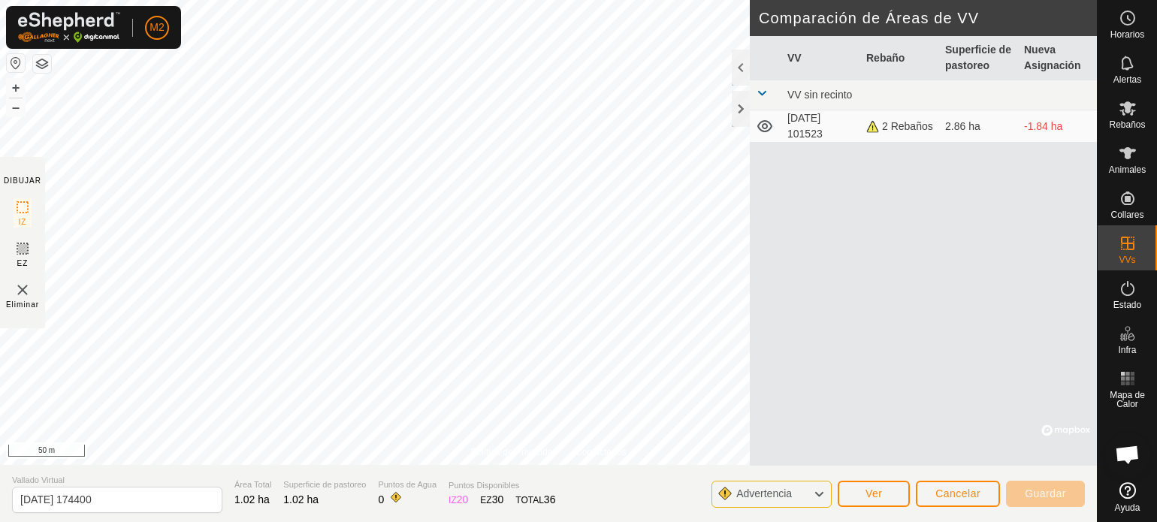
click at [770, 125] on icon at bounding box center [765, 126] width 18 height 18
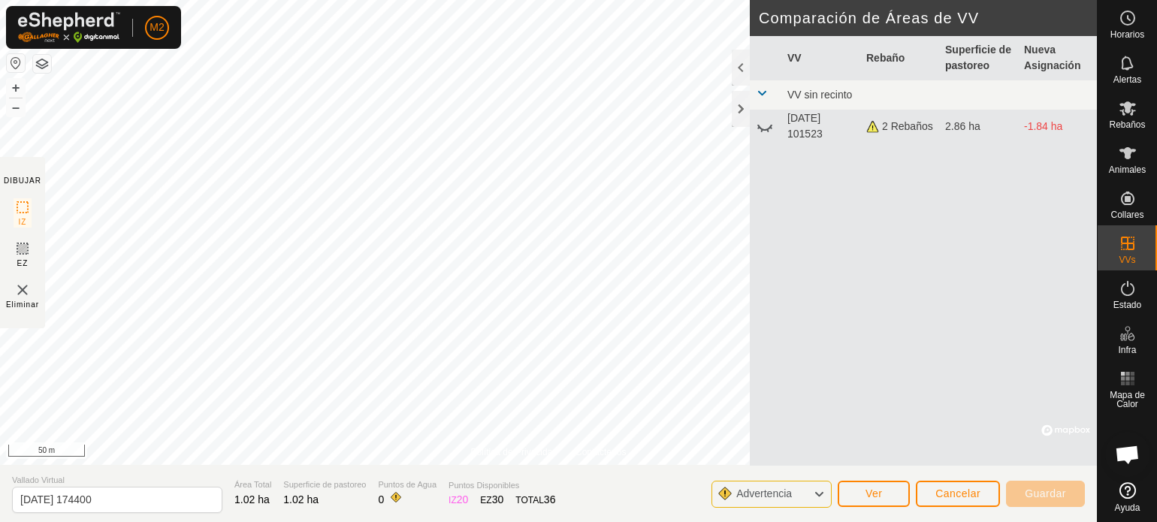
click at [770, 125] on icon at bounding box center [765, 126] width 18 height 18
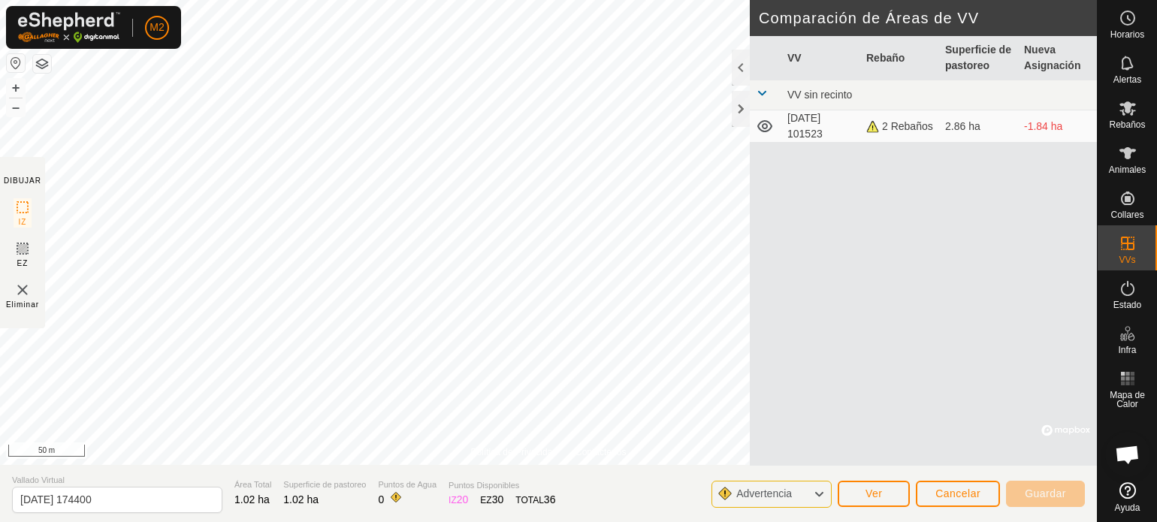
click at [770, 125] on icon at bounding box center [765, 126] width 18 height 18
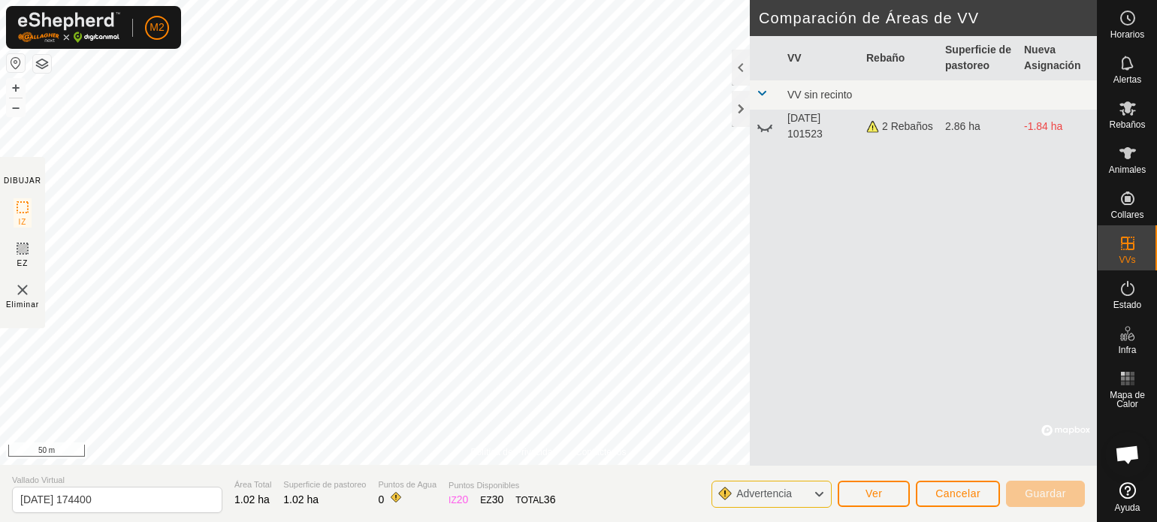
click at [770, 125] on icon at bounding box center [765, 126] width 18 height 18
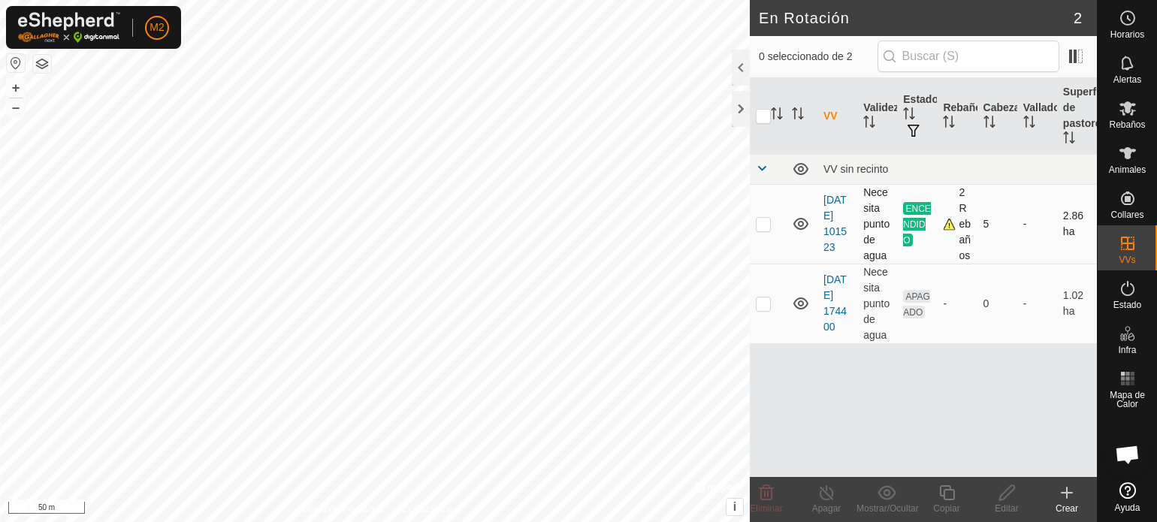
click at [764, 222] on p-checkbox at bounding box center [763, 224] width 15 height 12
checkbox input "false"
click at [764, 306] on p-checkbox at bounding box center [763, 304] width 15 height 12
checkbox input "true"
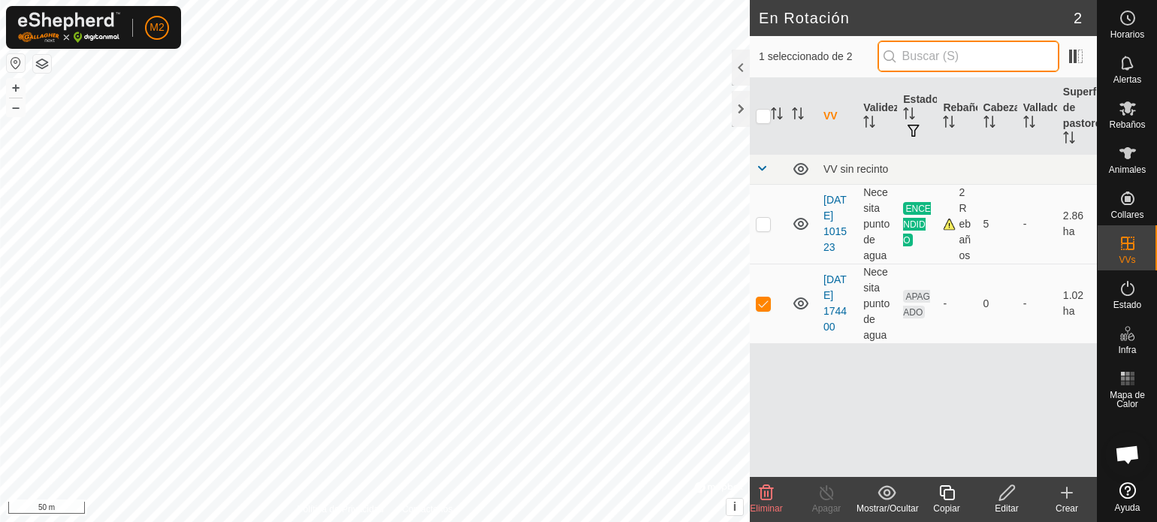
click at [940, 60] on input "text" at bounding box center [969, 57] width 182 height 32
click at [836, 114] on th "VV" at bounding box center [838, 116] width 40 height 77
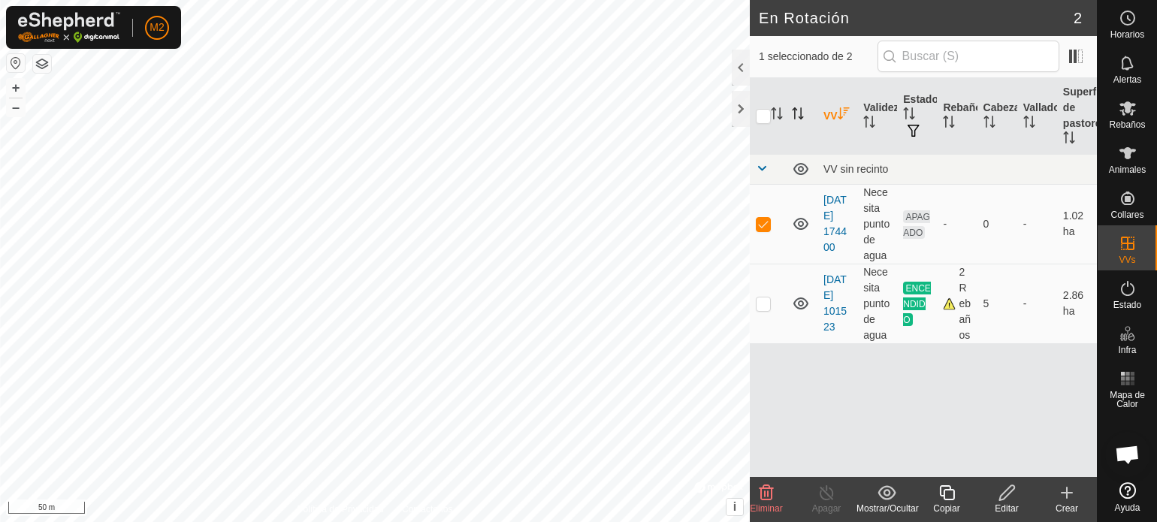
click at [799, 112] on icon "Activar para ordenar" at bounding box center [798, 113] width 12 height 12
click at [799, 112] on icon "Activar para ordenar" at bounding box center [797, 113] width 11 height 12
click at [799, 112] on icon "Activar para ordenar" at bounding box center [798, 113] width 12 height 12
click at [799, 112] on icon "Activar para ordenar" at bounding box center [797, 113] width 11 height 12
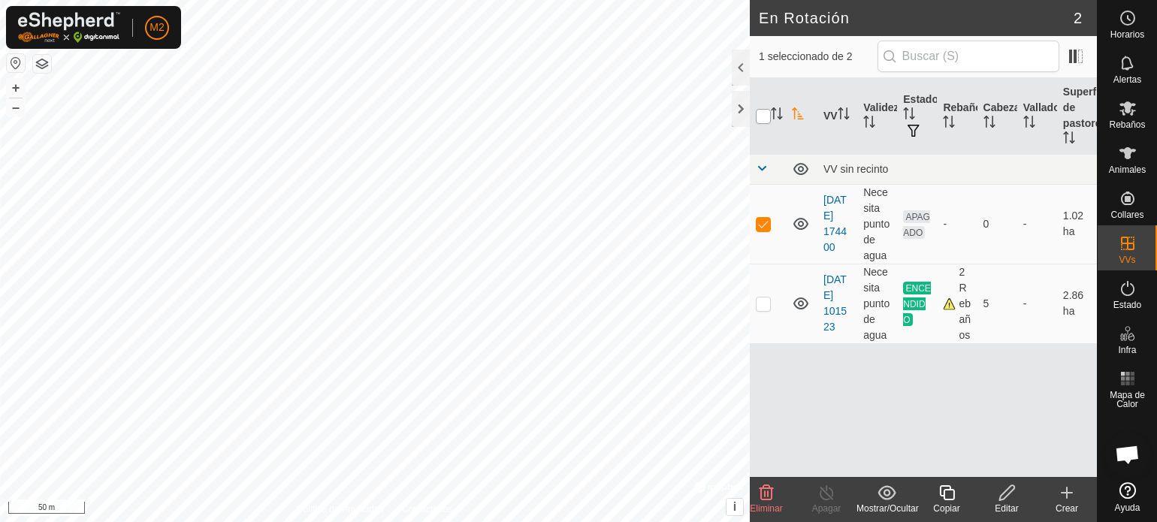
click at [767, 119] on input "checkbox" at bounding box center [763, 116] width 15 height 15
checkbox input "true"
click at [767, 119] on input "checkbox" at bounding box center [763, 116] width 15 height 15
checkbox input "false"
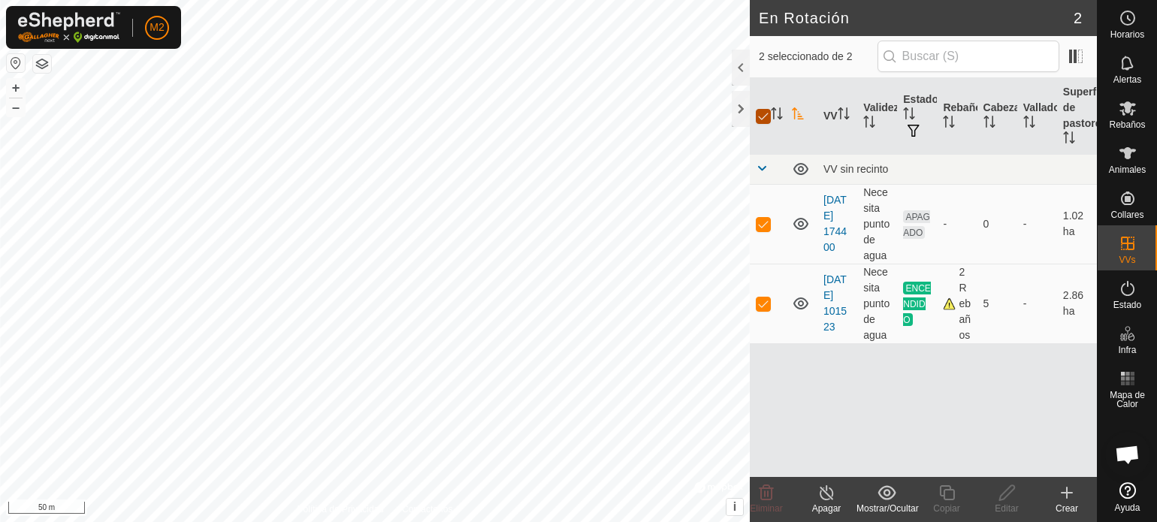
checkbox input "false"
click at [763, 301] on p-checkbox at bounding box center [763, 304] width 15 height 12
checkbox input "true"
click at [766, 219] on p-checkbox at bounding box center [763, 224] width 15 height 12
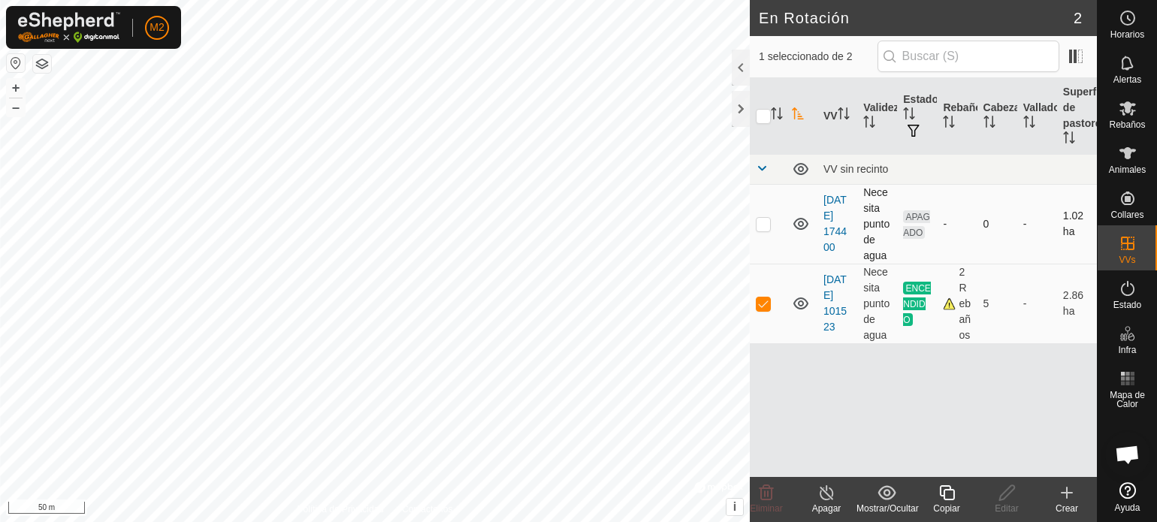
checkbox input "true"
click at [762, 159] on td at bounding box center [768, 169] width 36 height 30
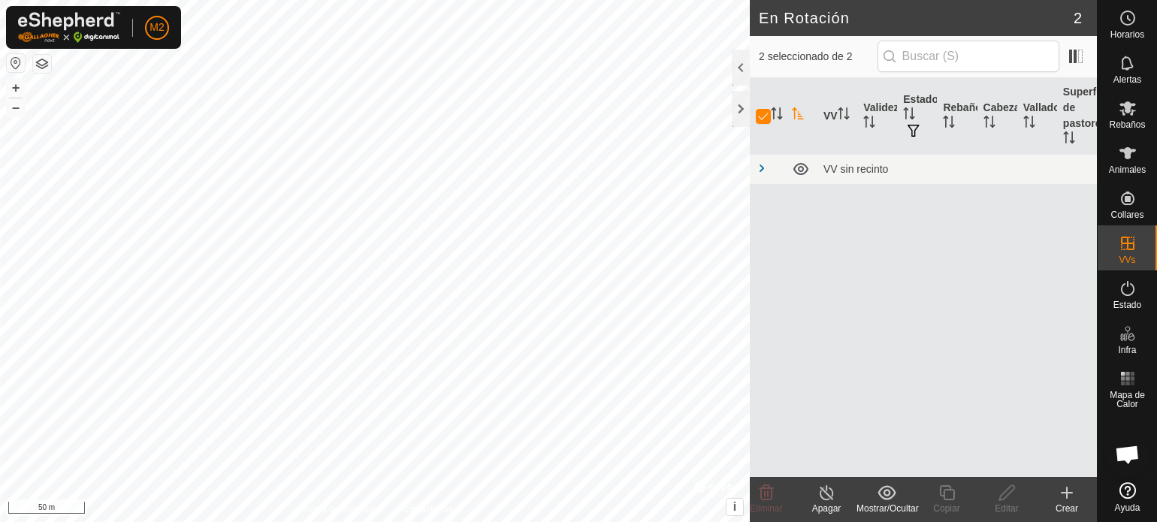
click at [773, 249] on div "VV Validez Estado Rebaño Cabezas Vallado Superficie de pastoreo VV sin recinto" at bounding box center [923, 277] width 347 height 399
click at [861, 318] on div "VV Validez Estado Rebaño Cabezas Vallado Superficie de pastoreo VV sin recinto" at bounding box center [923, 277] width 347 height 399
click at [931, 385] on div "VV Validez Estado Rebaño Cabezas Vallado Superficie de pastoreo VV sin recinto" at bounding box center [923, 277] width 347 height 399
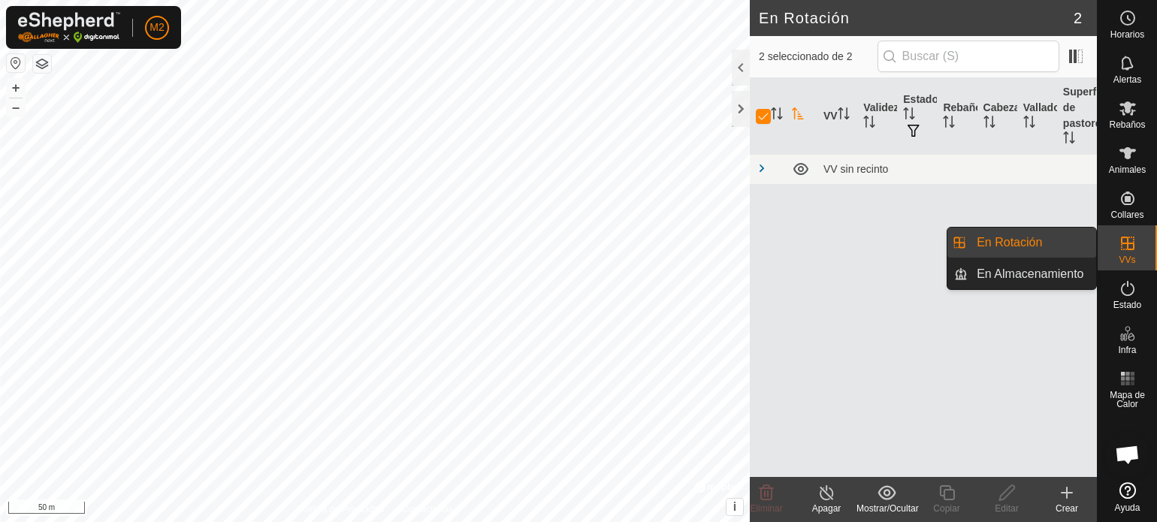
click at [1121, 242] on icon at bounding box center [1128, 244] width 14 height 14
click at [1043, 243] on link "En Rotación" at bounding box center [1032, 243] width 129 height 30
click at [1043, 242] on link "En Rotación" at bounding box center [1032, 243] width 129 height 30
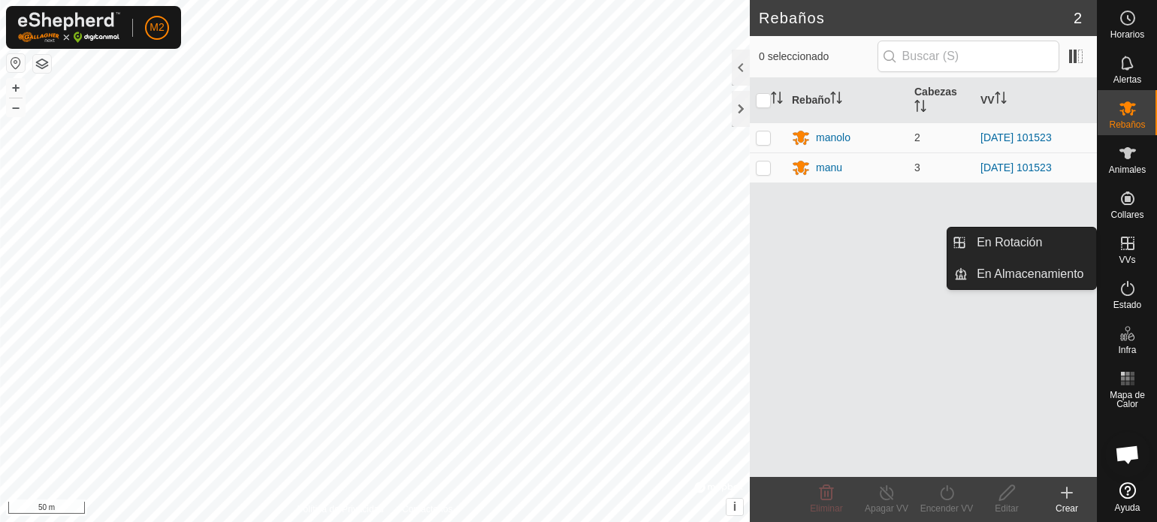
click at [1131, 246] on icon at bounding box center [1128, 243] width 18 height 18
click at [1018, 246] on link "En Rotación" at bounding box center [1032, 243] width 129 height 30
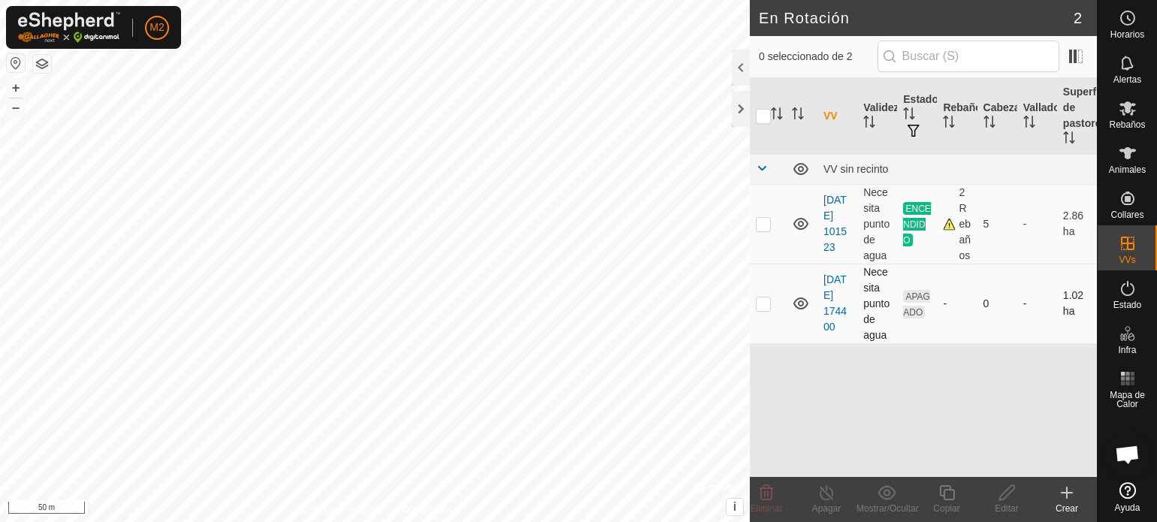
click at [767, 303] on p-checkbox at bounding box center [763, 304] width 15 height 12
checkbox input "true"
click at [1003, 503] on div "Editar" at bounding box center [1007, 509] width 60 height 14
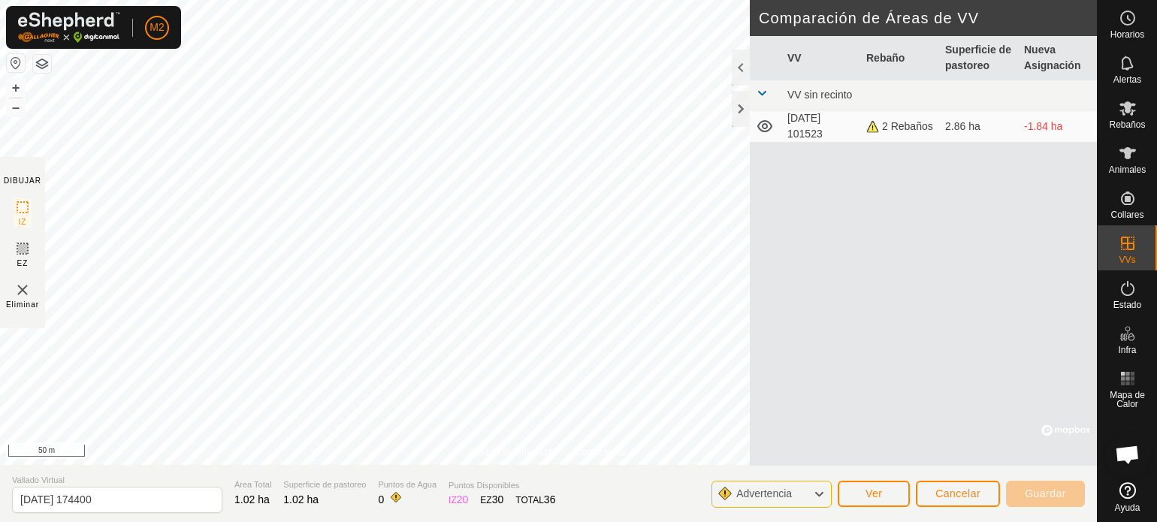
click at [35, 22] on img at bounding box center [69, 27] width 102 height 31
click at [77, 22] on img at bounding box center [69, 27] width 102 height 31
click at [147, 22] on p-avatar "M2" at bounding box center [157, 28] width 24 height 24
click at [48, 65] on button "button" at bounding box center [42, 64] width 18 height 18
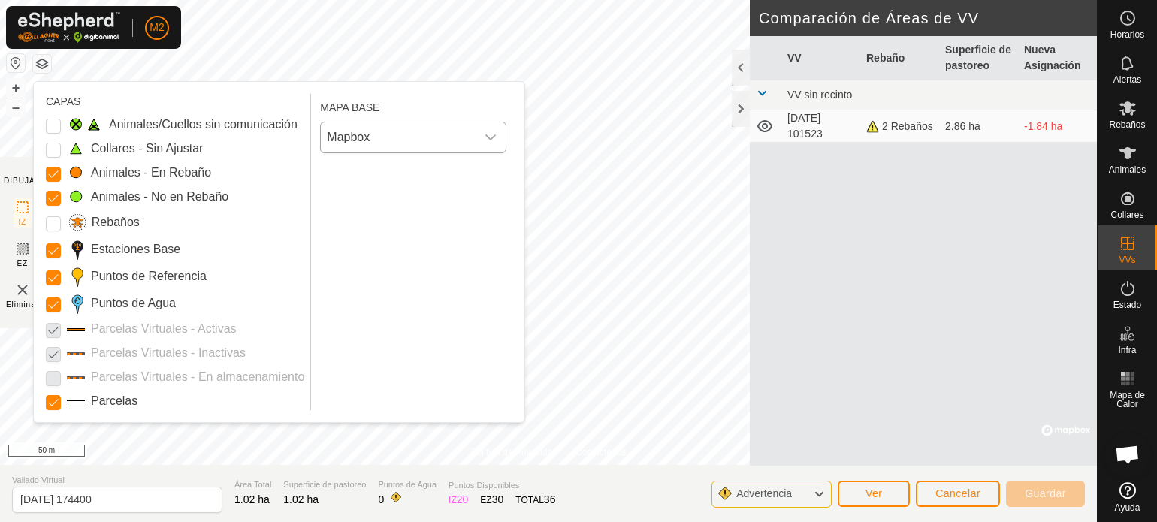
click at [491, 136] on icon "dropdown trigger" at bounding box center [491, 138] width 12 height 12
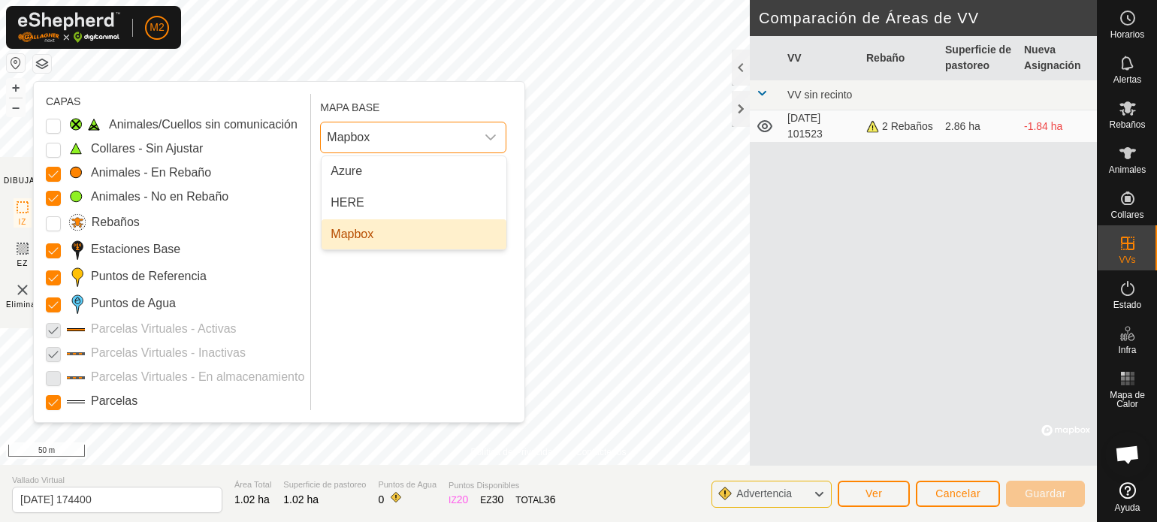
click at [491, 136] on icon "dropdown trigger" at bounding box center [491, 138] width 12 height 12
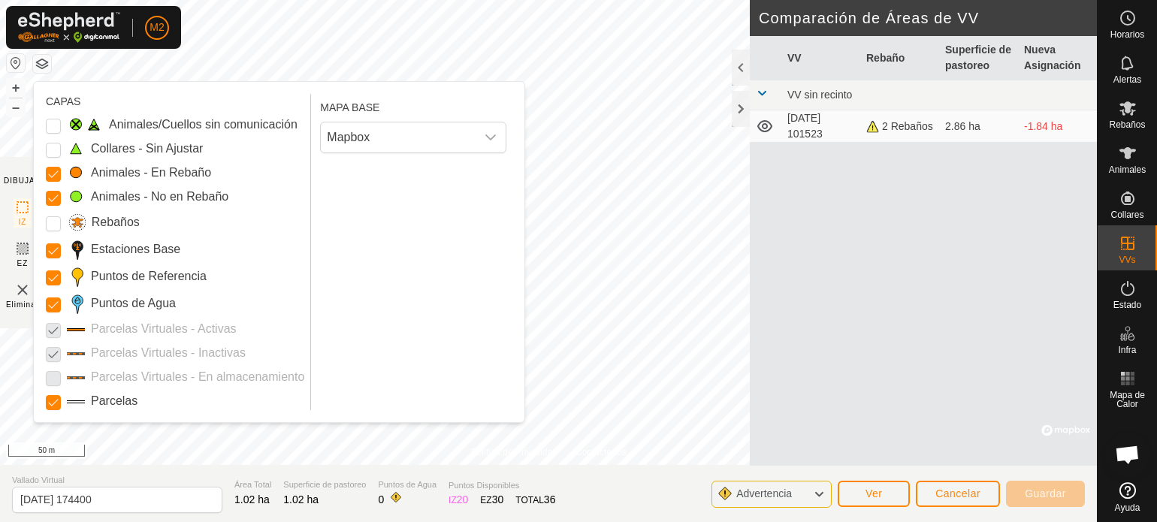
click at [119, 401] on label "Parcelas" at bounding box center [114, 401] width 47 height 18
click at [61, 401] on input "Parcelas" at bounding box center [53, 402] width 15 height 15
click at [119, 401] on label "Parcelas" at bounding box center [114, 401] width 47 height 18
click at [61, 401] on input "Parcelas" at bounding box center [53, 402] width 15 height 15
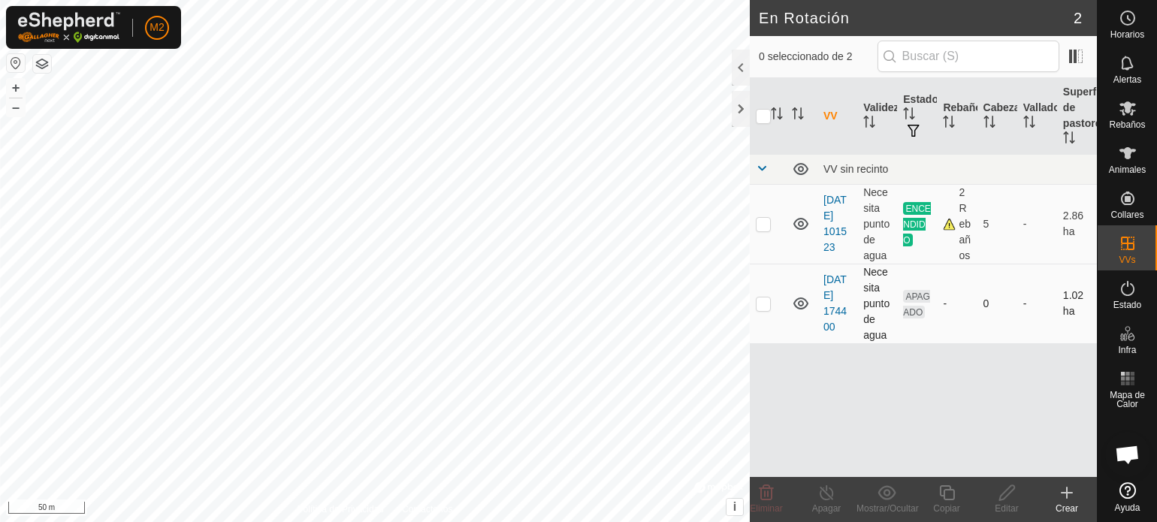
click at [758, 300] on p-checkbox at bounding box center [763, 304] width 15 height 12
checkbox input "true"
click at [1063, 495] on icon at bounding box center [1067, 493] width 18 height 18
click at [764, 300] on p-checkbox at bounding box center [763, 304] width 15 height 12
checkbox input "true"
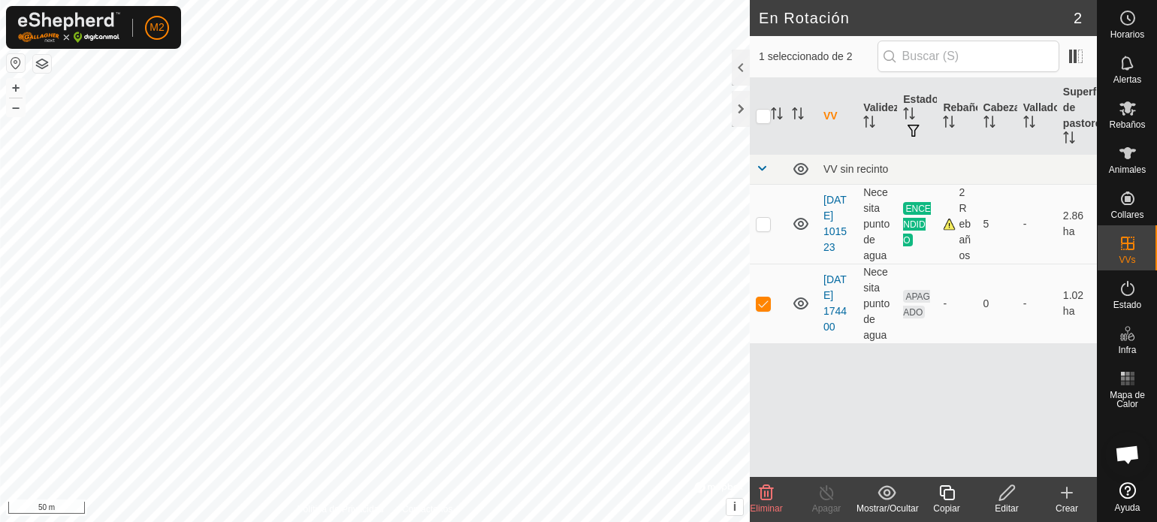
click at [1001, 491] on icon at bounding box center [1007, 493] width 19 height 18
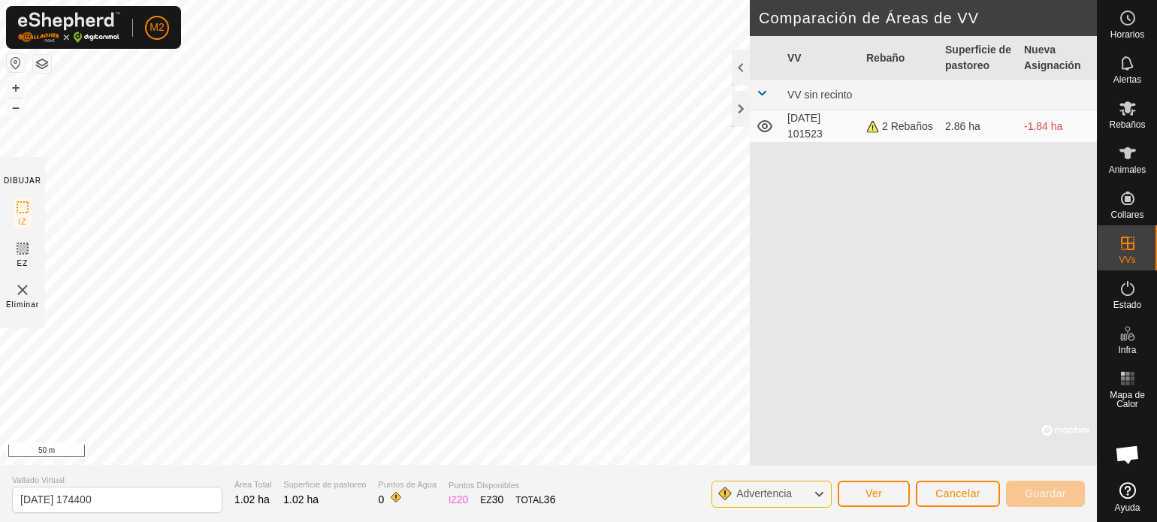
click at [884, 58] on th "Rebaño" at bounding box center [899, 58] width 79 height 44
drag, startPoint x: 1035, startPoint y: 159, endPoint x: 1011, endPoint y: 259, distance: 102.8
click at [1017, 267] on div "VV Rebaño Superficie de pastoreo Nueva Asignación VV sin recinto 2025-08-29 101…" at bounding box center [923, 251] width 347 height 430
drag, startPoint x: 1009, startPoint y: 258, endPoint x: 1007, endPoint y: 237, distance: 20.4
click at [1008, 239] on div "VV Rebaño Superficie de pastoreo Nueva Asignación VV sin recinto 2025-08-29 101…" at bounding box center [923, 251] width 347 height 430
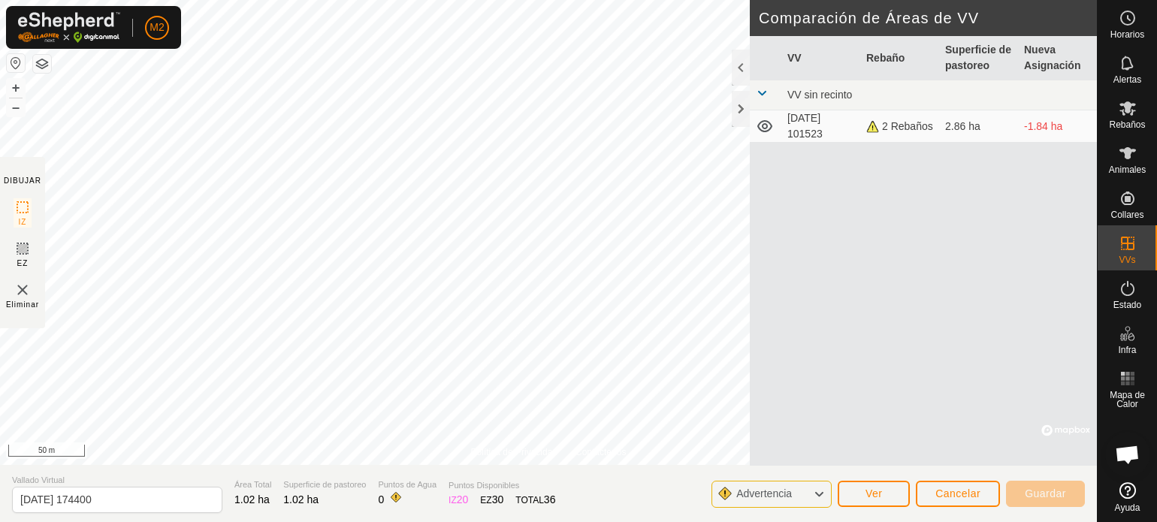
click at [1002, 248] on div "VV Rebaño Superficie de pastoreo Nueva Asignación VV sin recinto 2025-08-29 101…" at bounding box center [923, 251] width 347 height 430
click at [985, 292] on div "VV Rebaño Superficie de pastoreo Nueva Asignación VV sin recinto 2025-08-29 101…" at bounding box center [923, 251] width 347 height 430
drag, startPoint x: 897, startPoint y: 399, endPoint x: 885, endPoint y: 293, distance: 106.6
click at [899, 297] on div "VV Rebaño Superficie de pastoreo Nueva Asignación VV sin recinto 2025-08-29 101…" at bounding box center [923, 251] width 347 height 430
drag, startPoint x: 885, startPoint y: 293, endPoint x: 773, endPoint y: 297, distance: 112.0
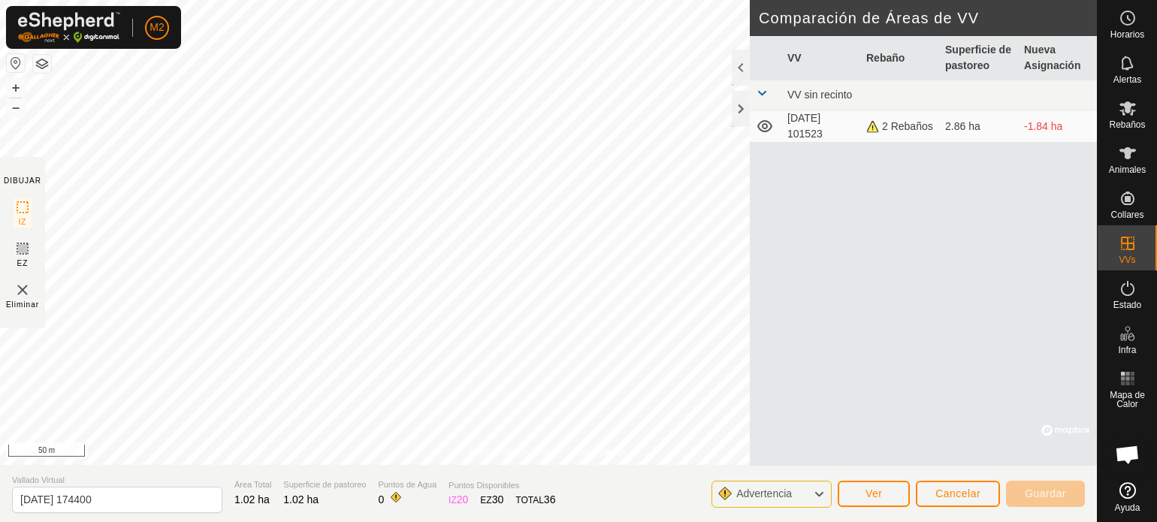
click at [866, 297] on div "VV Rebaño Superficie de pastoreo Nueva Asignación VV sin recinto 2025-08-29 101…" at bounding box center [923, 251] width 347 height 430
click at [860, 492] on button "Ver" at bounding box center [874, 494] width 72 height 26
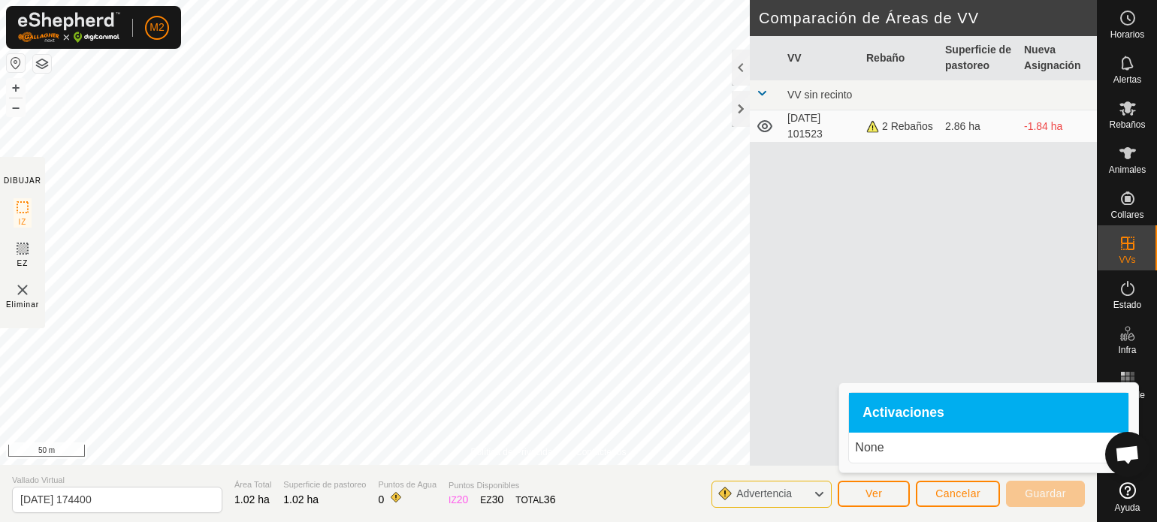
click at [878, 447] on p "None" at bounding box center [989, 448] width 268 height 18
click at [779, 389] on div "VV Rebaño Superficie de pastoreo Nueva Asignación VV sin recinto 2025-08-29 101…" at bounding box center [923, 251] width 347 height 430
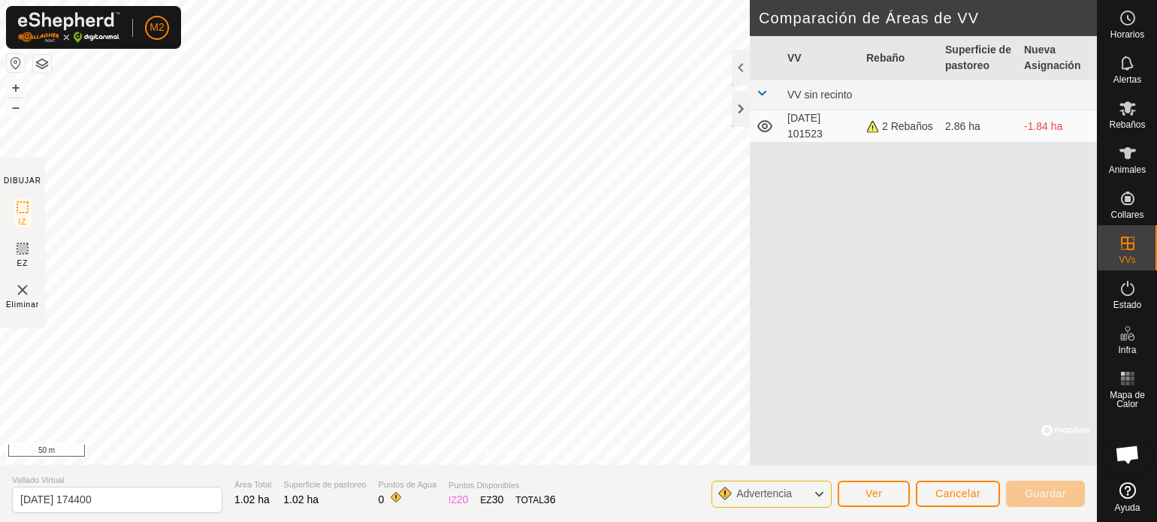
click at [779, 387] on div "VV Rebaño Superficie de pastoreo Nueva Asignación VV sin recinto 2025-08-29 101…" at bounding box center [923, 251] width 347 height 430
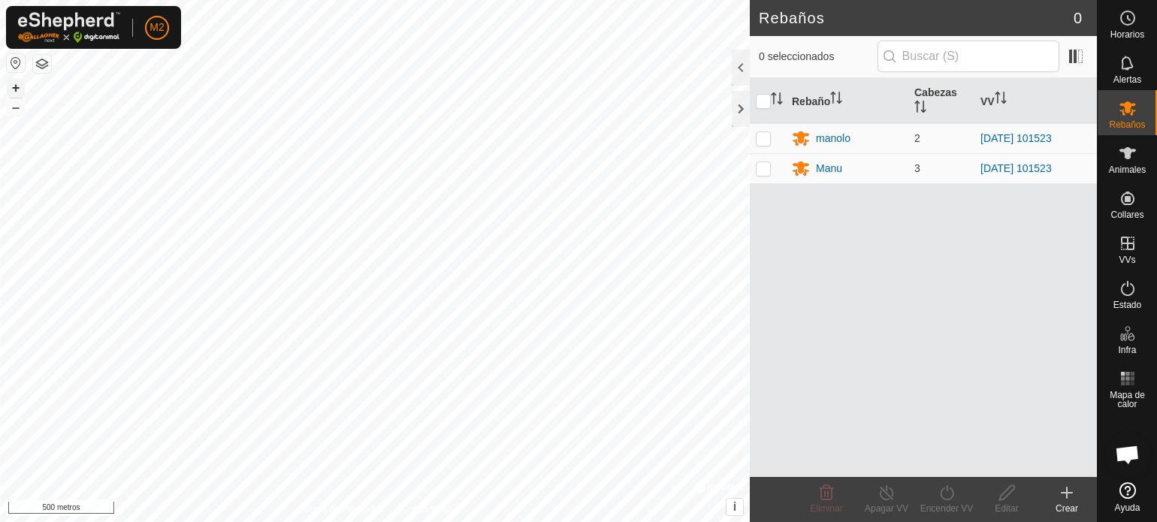
click at [15, 89] on font "+" at bounding box center [16, 88] width 8 height 16
click at [19, 86] on font "+" at bounding box center [16, 88] width 8 height 16
click at [764, 167] on p-checkbox at bounding box center [763, 168] width 15 height 12
checkbox input "true"
click at [884, 494] on icon at bounding box center [887, 493] width 19 height 18
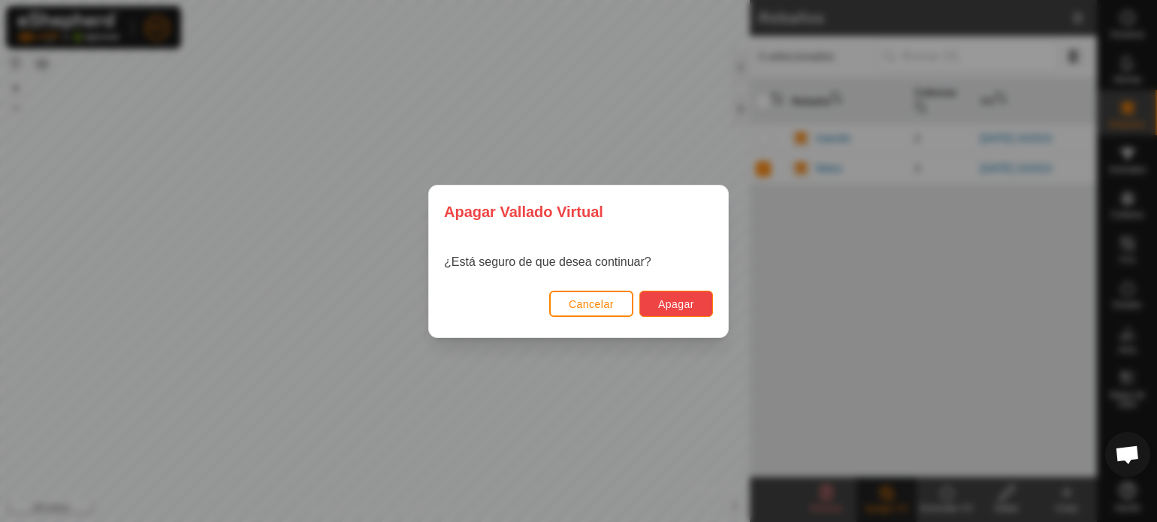
click at [691, 303] on font "Apagar" at bounding box center [676, 304] width 36 height 12
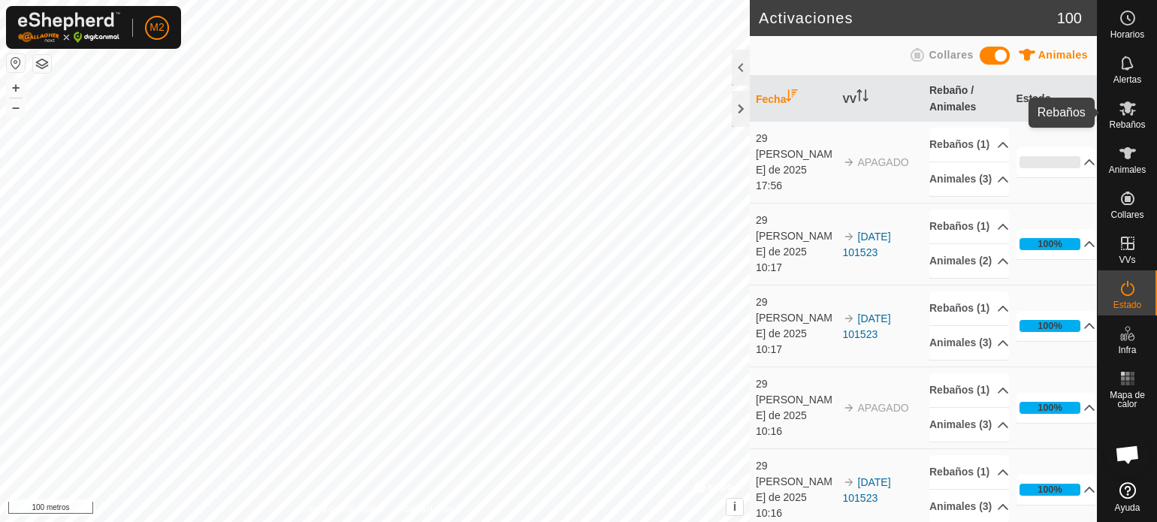
click at [1124, 119] on font "Rebaños" at bounding box center [1127, 124] width 36 height 11
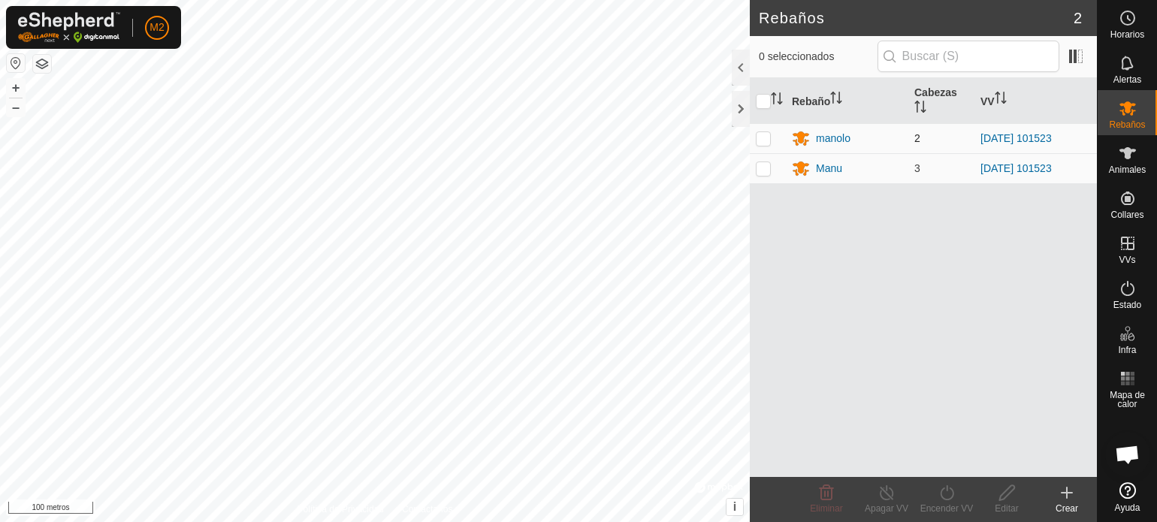
click at [767, 138] on p-checkbox at bounding box center [763, 138] width 15 height 12
checkbox input "true"
click at [888, 495] on line at bounding box center [887, 494] width 12 height 12
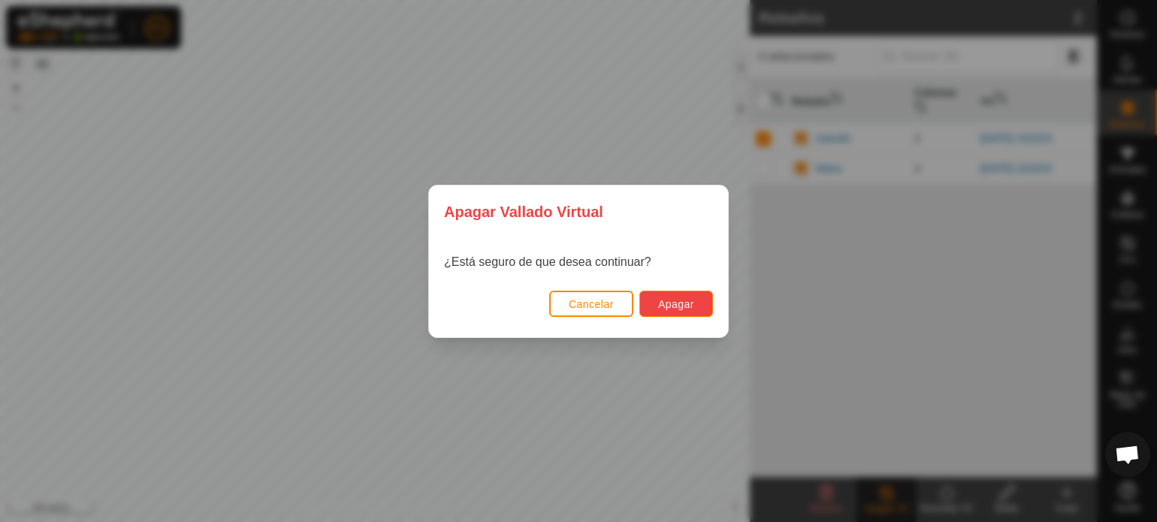
click at [700, 306] on button "Apagar" at bounding box center [677, 304] width 74 height 26
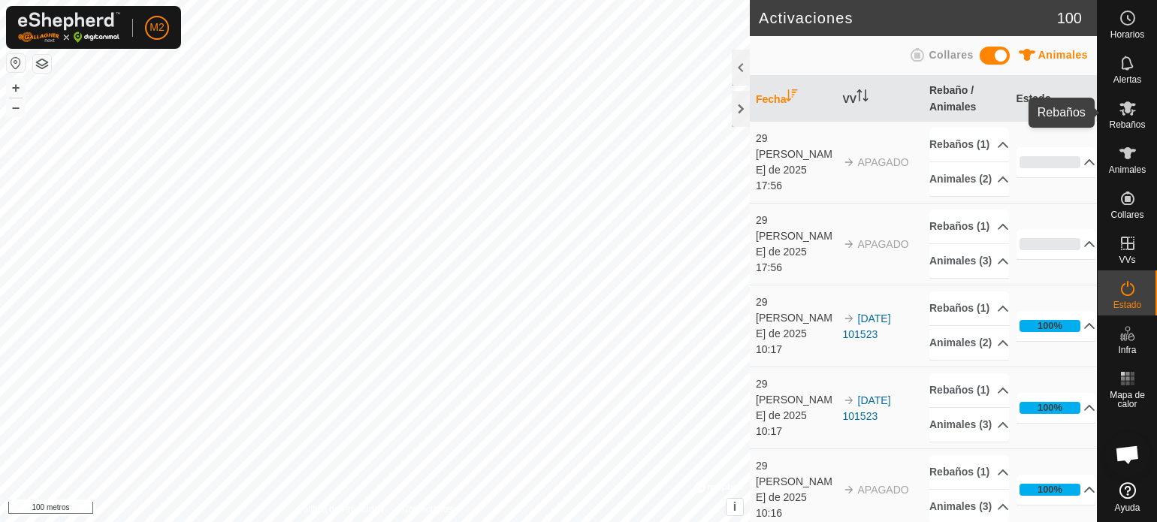
click at [1136, 111] on es-mob-svg-icon at bounding box center [1127, 108] width 27 height 24
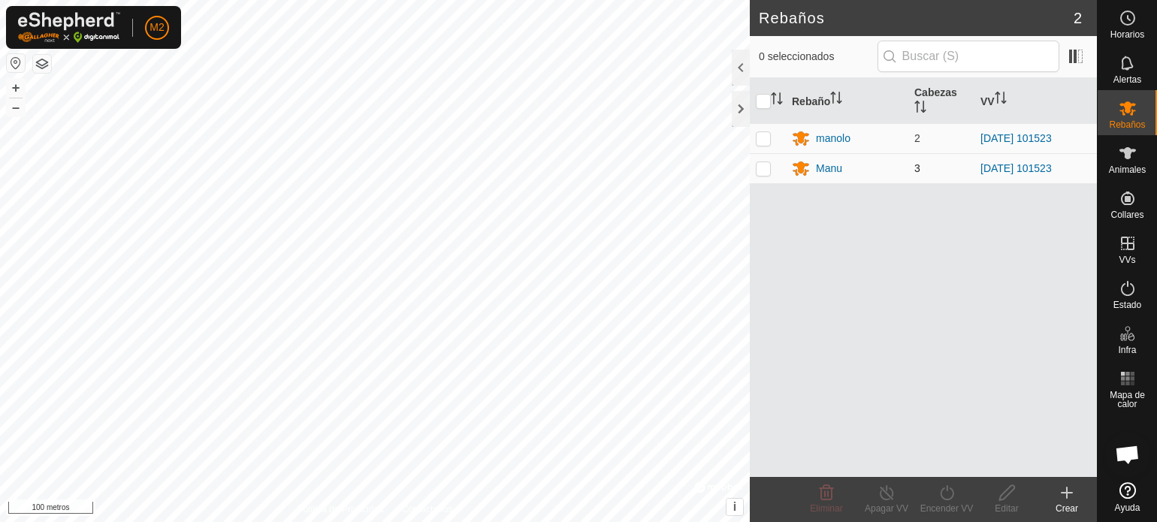
click at [768, 168] on p-checkbox at bounding box center [763, 168] width 15 height 12
checkbox input "true"
click at [947, 492] on icon at bounding box center [947, 493] width 19 height 18
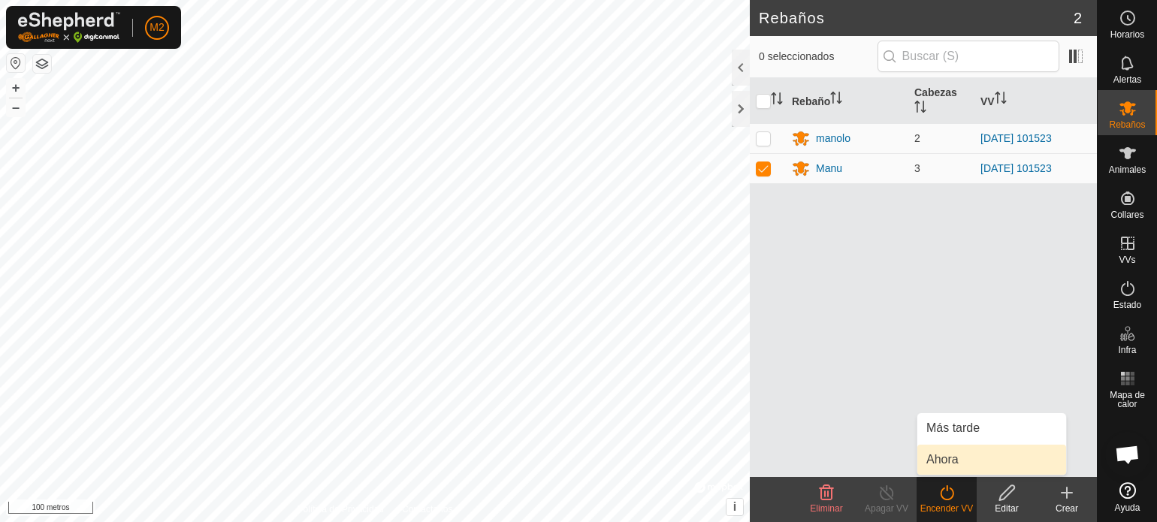
click at [960, 459] on link "Ahora" at bounding box center [992, 460] width 149 height 30
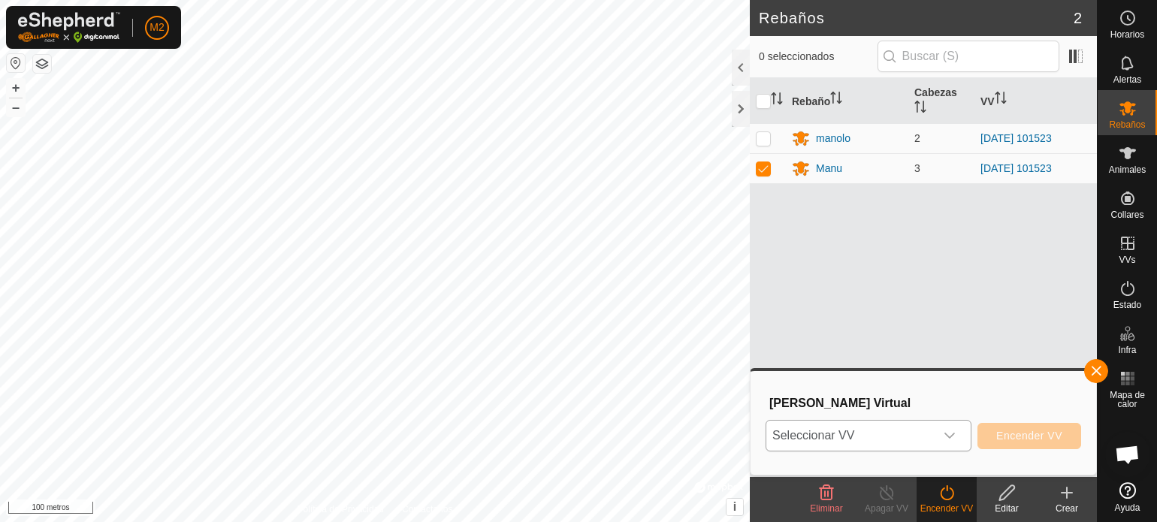
click at [953, 433] on icon "disparador desplegable" at bounding box center [950, 436] width 12 height 12
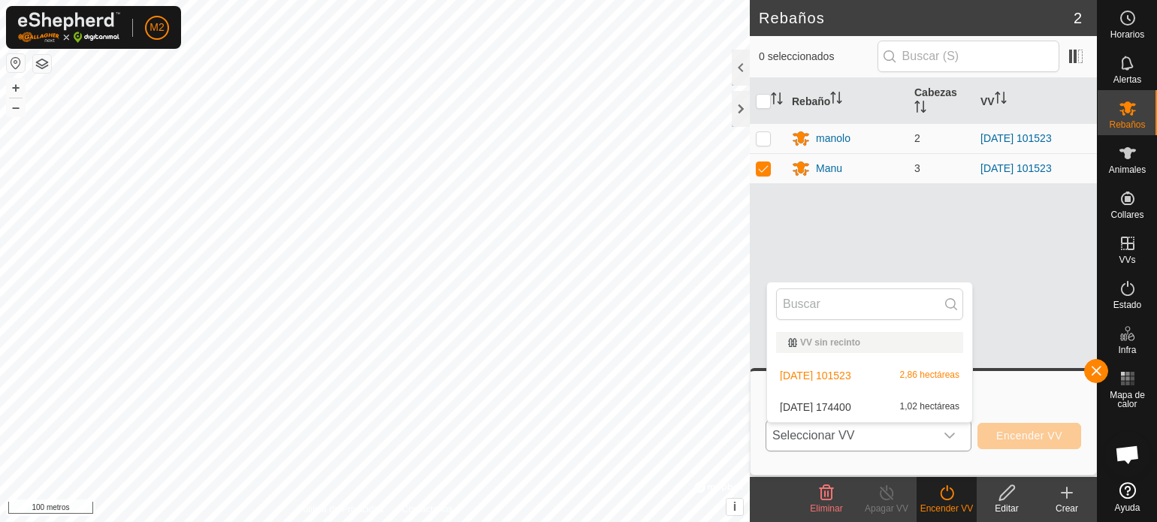
click at [866, 405] on li "[DATE] 174400 1,02 hectáreas" at bounding box center [869, 407] width 205 height 30
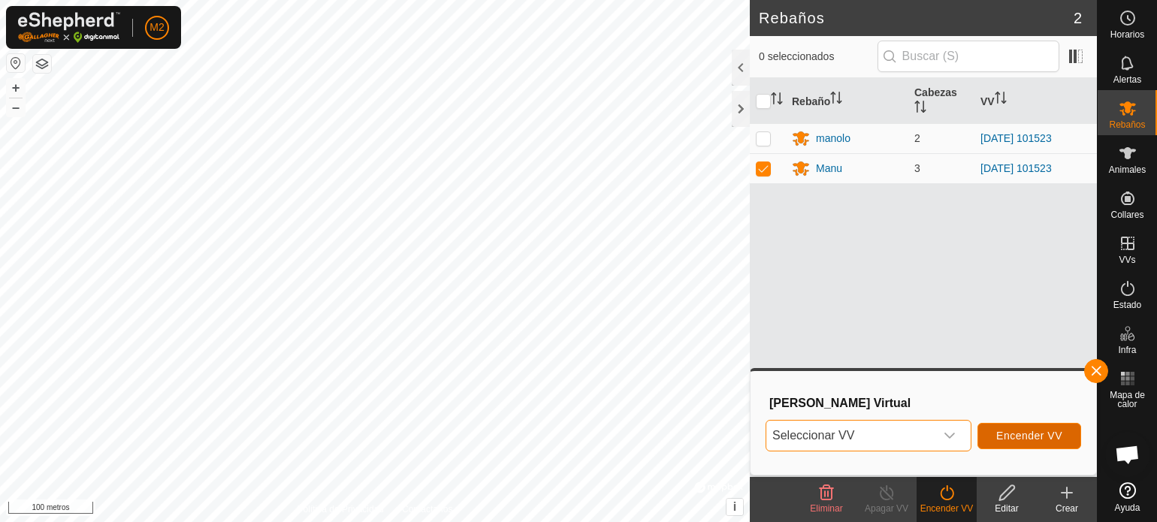
click at [999, 432] on font "Encender VV" at bounding box center [1029, 436] width 66 height 12
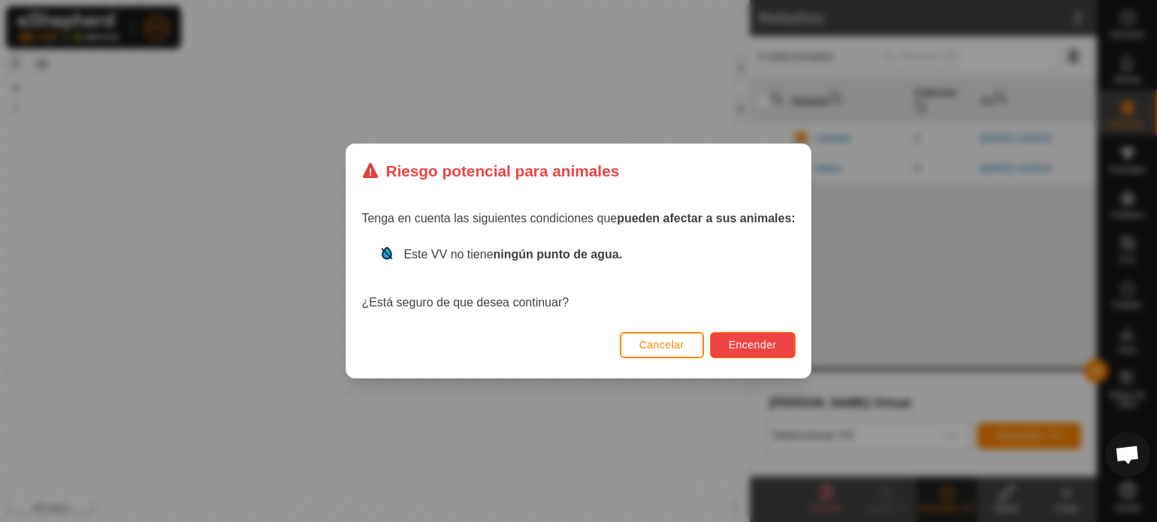
click at [754, 344] on font "Encender" at bounding box center [753, 345] width 48 height 12
